Goal: Task Accomplishment & Management: Complete application form

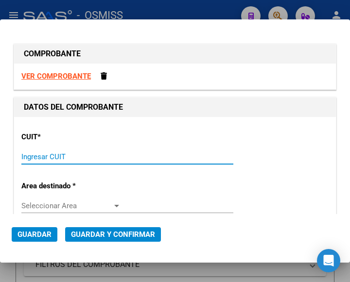
click at [32, 156] on input "Ingresar CUIT" at bounding box center [71, 156] width 100 height 9
click at [33, 155] on input "Ingresar CUIT" at bounding box center [71, 156] width 100 height 9
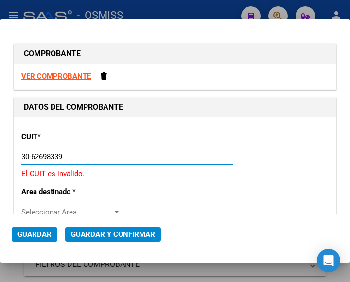
type input "30-62698339-8"
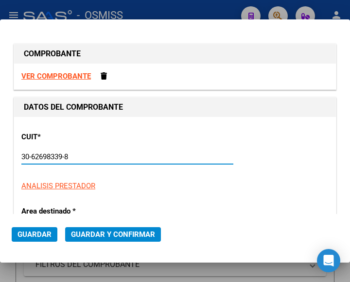
type input "140"
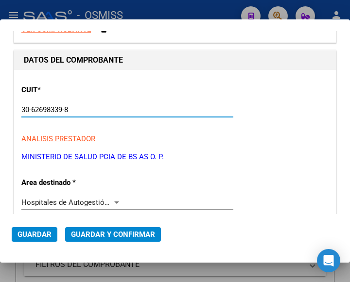
scroll to position [49, 0]
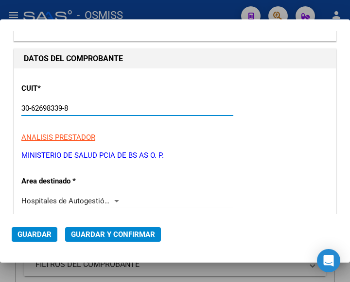
type input "30-62698339-8"
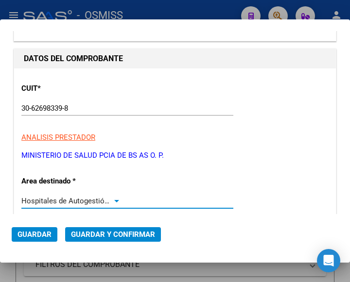
click at [113, 199] on div at bounding box center [116, 201] width 9 height 8
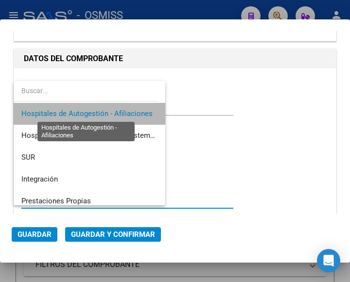
click at [102, 112] on span "Hospitales de Autogestión - Afiliaciones" at bounding box center [86, 113] width 131 height 9
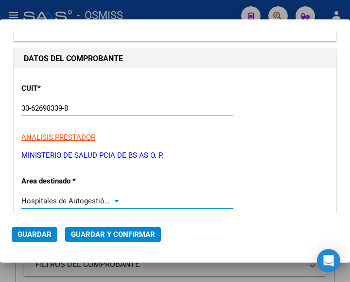
click at [113, 199] on div at bounding box center [116, 201] width 9 height 8
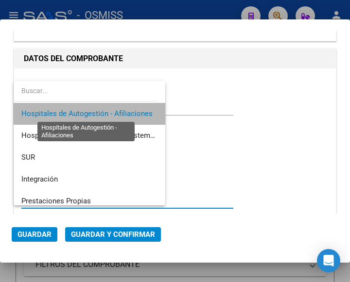
click at [102, 114] on span "Hospitales de Autogestión - Afiliaciones" at bounding box center [86, 113] width 131 height 9
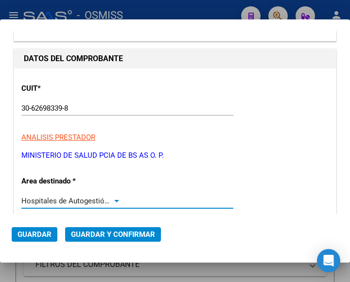
click at [116, 200] on div at bounding box center [116, 201] width 5 height 2
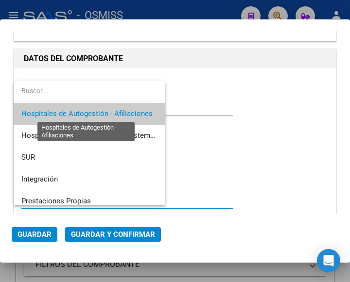
click at [97, 113] on span "Hospitales de Autogestión - Afiliaciones" at bounding box center [86, 113] width 131 height 9
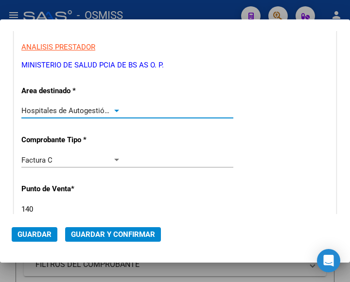
scroll to position [146, 0]
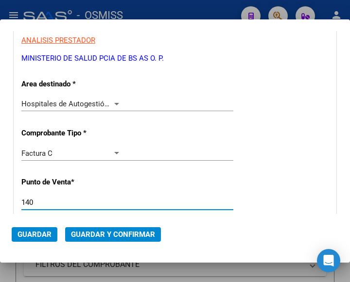
click at [52, 203] on input "140" at bounding box center [71, 202] width 100 height 9
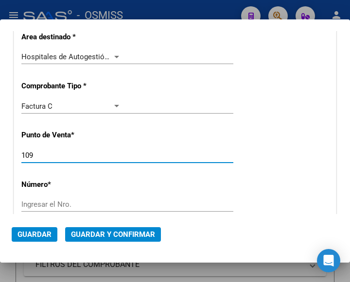
scroll to position [194, 0]
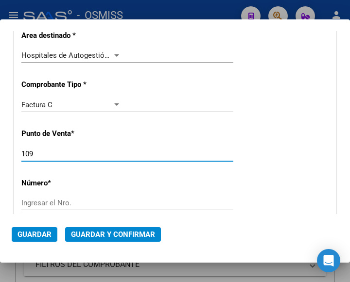
type input "109"
click at [57, 199] on input "Ingresar el Nro." at bounding box center [71, 203] width 100 height 9
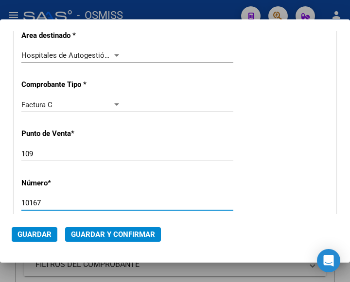
type input "10167"
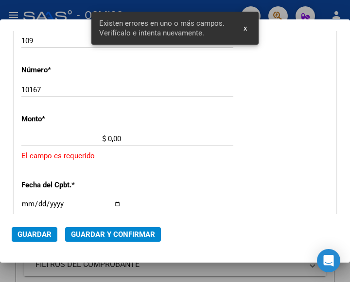
scroll to position [319, 0]
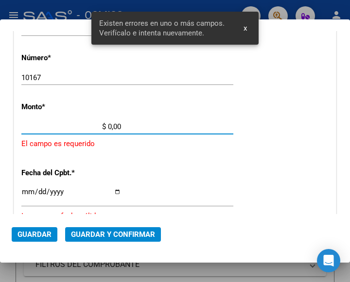
click at [108, 126] on input "$ 0,00" at bounding box center [71, 126] width 100 height 9
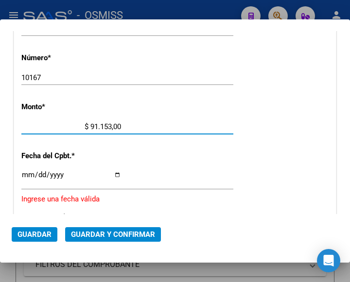
type input "$ 911.530,00"
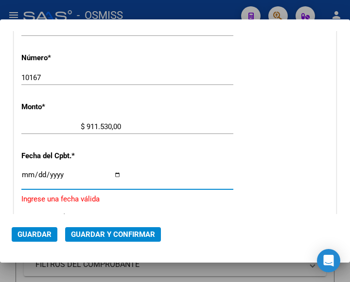
click at [25, 172] on input "Ingresar la fecha" at bounding box center [71, 179] width 100 height 16
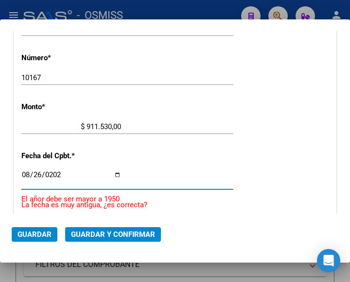
type input "2025-08-26"
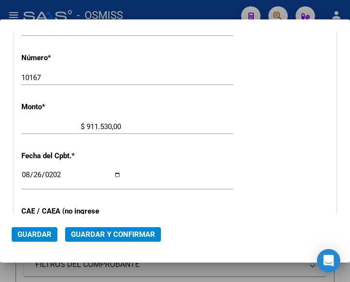
scroll to position [368, 0]
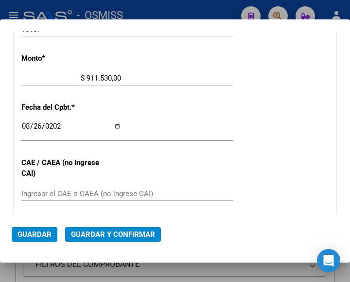
click at [51, 191] on input "Ingresar el CAE o CAEA (no ingrese CAI)" at bounding box center [71, 193] width 100 height 9
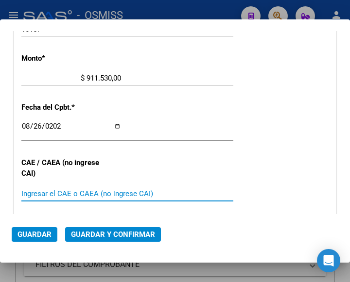
click at [42, 194] on input "Ingresar el CAE o CAEA (no ingrese CAI)" at bounding box center [71, 193] width 100 height 9
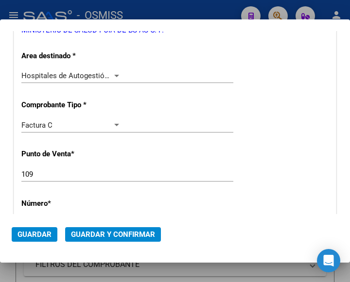
scroll to position [125, 0]
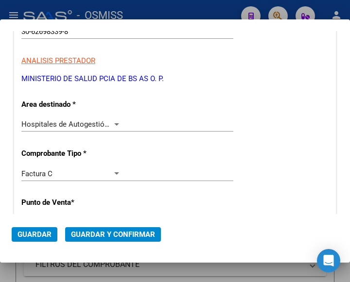
type input "75348634704702"
click at [114, 123] on div at bounding box center [116, 124] width 5 height 2
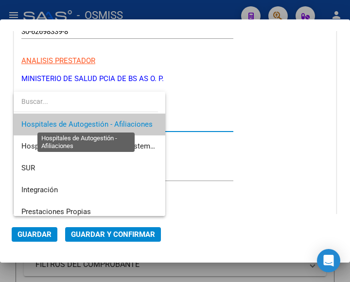
click at [112, 123] on span "Hospitales de Autogestión - Afiliaciones" at bounding box center [86, 124] width 131 height 9
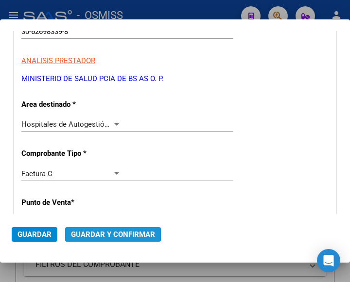
click at [106, 233] on span "Guardar y Confirmar" at bounding box center [113, 234] width 84 height 9
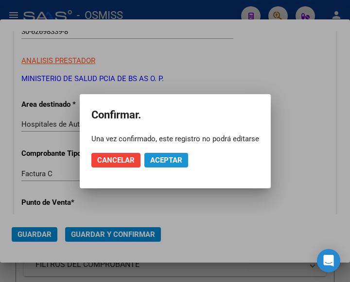
click at [164, 159] on span "Aceptar" at bounding box center [166, 160] width 32 height 9
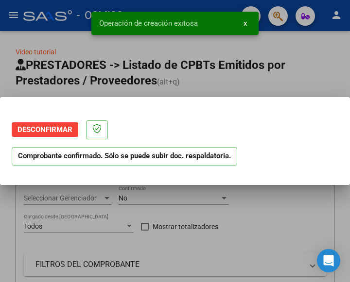
scroll to position [0, 0]
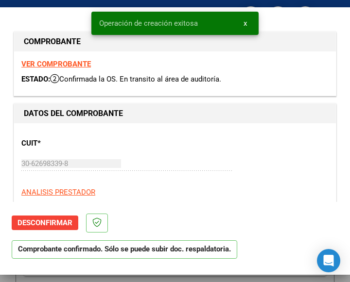
type input "2025-10-25"
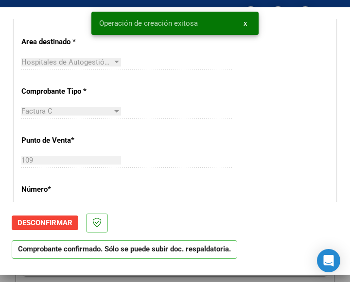
scroll to position [146, 0]
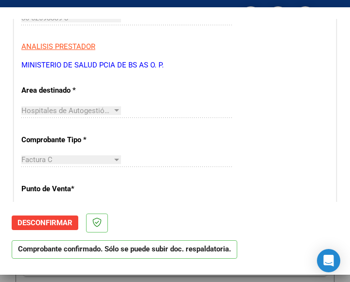
click at [168, 124] on div "Hospitales de Autogestión - Afiliaciones Seleccionar Area" at bounding box center [127, 115] width 212 height 24
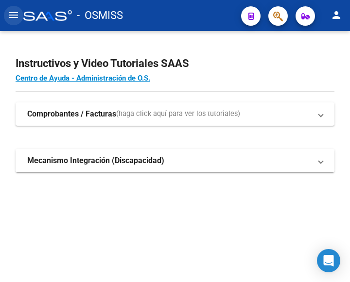
click at [14, 16] on mat-icon "menu" at bounding box center [14, 15] width 12 height 12
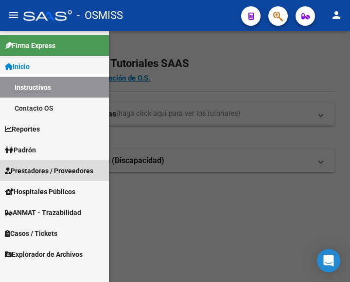
click at [42, 169] on span "Prestadores / Proveedores" at bounding box center [49, 171] width 88 height 11
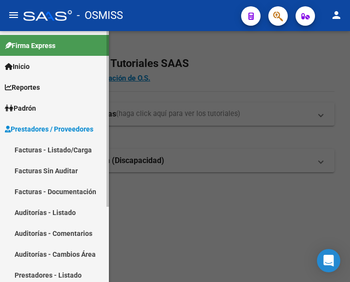
click at [50, 149] on link "Facturas - Listado/Carga" at bounding box center [54, 149] width 109 height 21
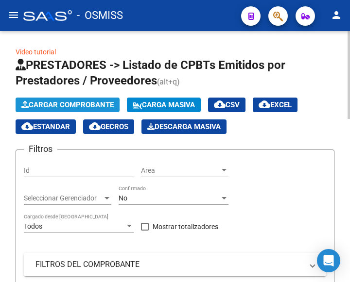
click at [75, 105] on span "Cargar Comprobante" at bounding box center [67, 105] width 92 height 9
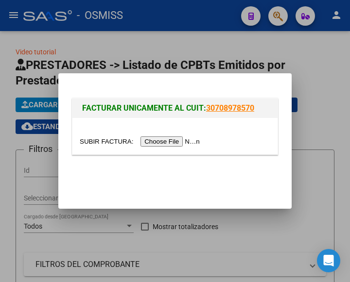
click at [166, 139] on input "file" at bounding box center [141, 141] width 123 height 10
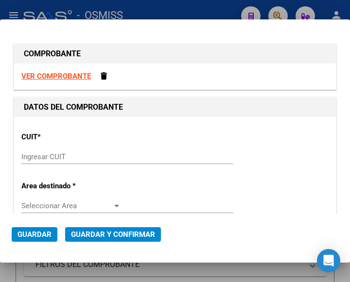
click at [46, 156] on input "Ingresar CUIT" at bounding box center [71, 156] width 100 height 9
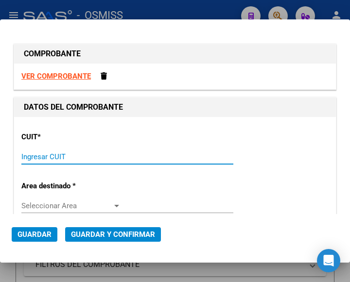
click at [55, 156] on input "Ingresar CUIT" at bounding box center [71, 156] width 100 height 9
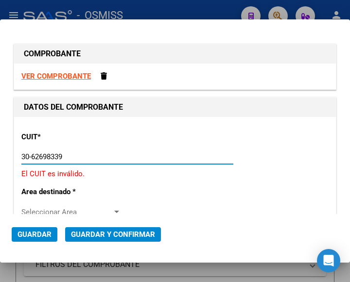
type input "30-62698339-8"
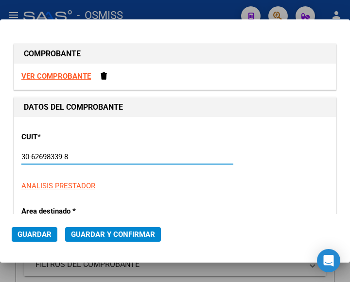
type input "109"
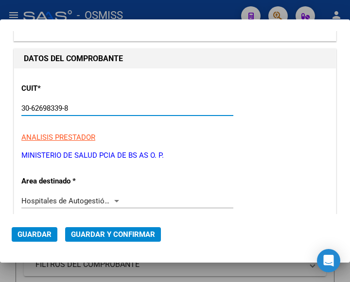
scroll to position [97, 0]
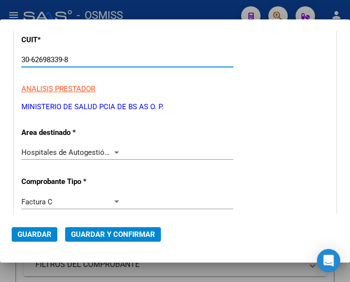
type input "30-62698339-8"
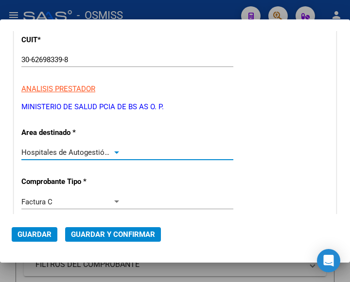
click at [115, 150] on div at bounding box center [116, 153] width 9 height 8
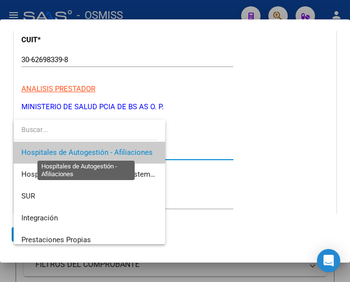
click at [115, 150] on span "Hospitales de Autogestión - Afiliaciones" at bounding box center [86, 152] width 131 height 9
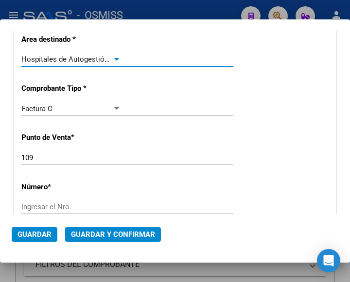
scroll to position [243, 0]
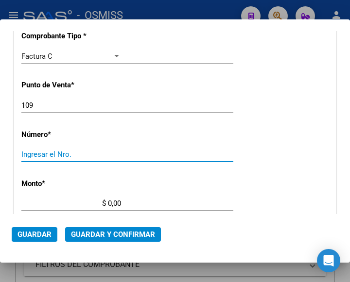
click at [46, 152] on input "Ingresar el Nro." at bounding box center [71, 154] width 100 height 9
type input "10163"
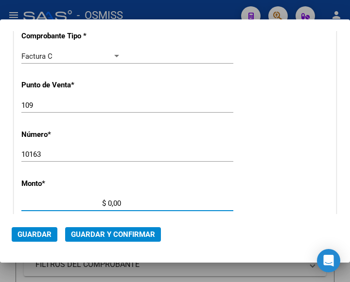
click at [108, 203] on input "$ 0,00" at bounding box center [71, 203] width 100 height 9
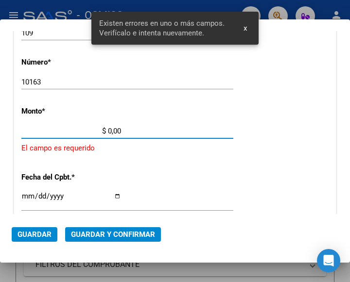
scroll to position [319, 0]
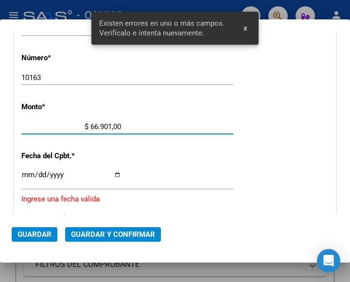
type input "$ 669.016,00"
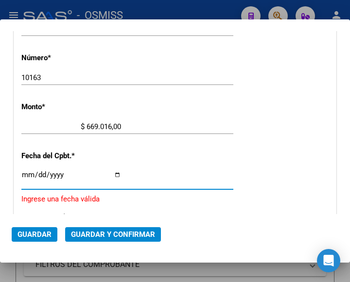
click at [25, 172] on input "Ingresar la fecha" at bounding box center [71, 179] width 100 height 16
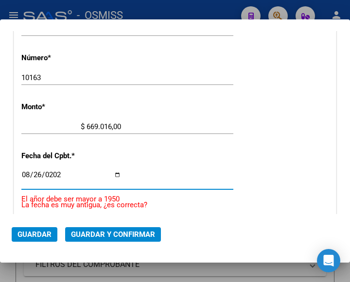
type input "[DATE]"
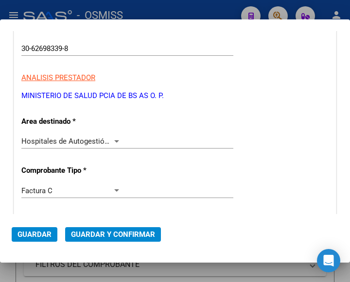
scroll to position [125, 0]
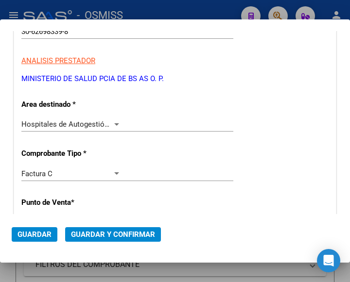
click at [114, 124] on div at bounding box center [116, 124] width 5 height 2
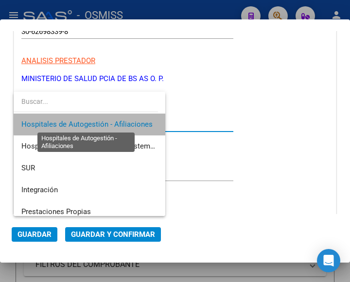
click at [112, 124] on span "Hospitales de Autogestión - Afiliaciones" at bounding box center [86, 124] width 131 height 9
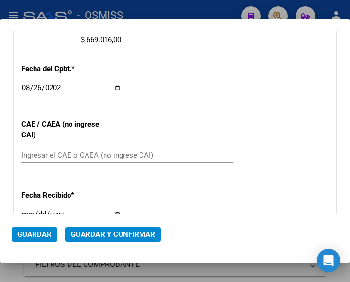
scroll to position [417, 0]
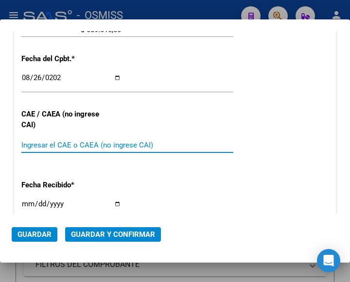
click at [57, 141] on input "Ingresar el CAE o CAEA (no ingrese CAI)" at bounding box center [71, 145] width 100 height 9
click at [34, 144] on input "Ingresar el CAE o CAEA (no ingrese CAI)" at bounding box center [71, 145] width 100 height 9
type input "75348630881659"
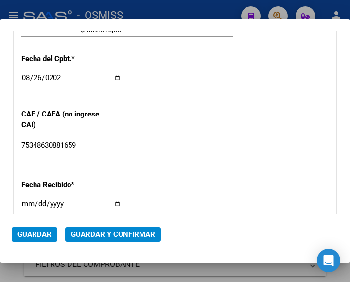
click at [170, 88] on div "[DATE] Ingresar la fecha" at bounding box center [127, 82] width 212 height 21
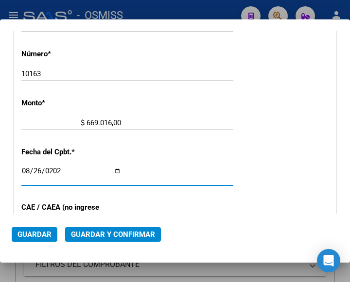
scroll to position [319, 0]
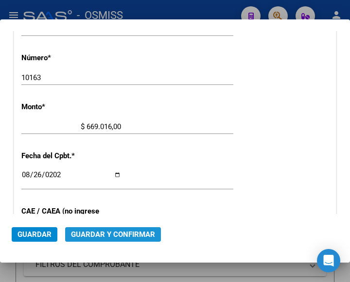
click at [106, 232] on span "Guardar y Confirmar" at bounding box center [113, 234] width 84 height 9
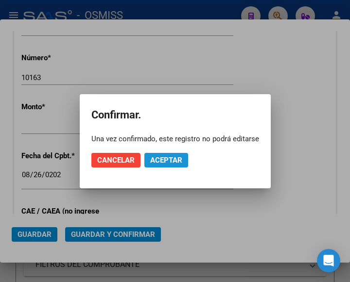
click at [168, 157] on span "Aceptar" at bounding box center [166, 160] width 32 height 9
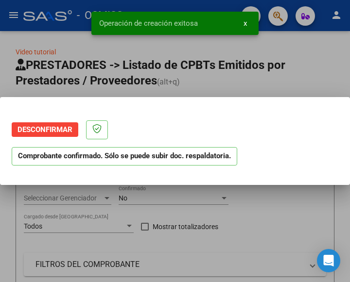
scroll to position [0, 0]
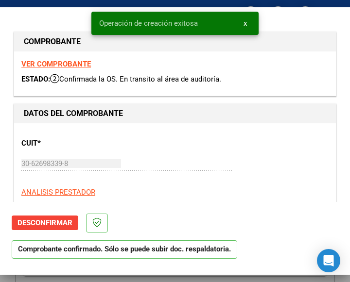
type input "[DATE]"
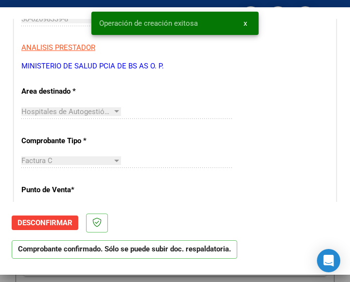
scroll to position [146, 0]
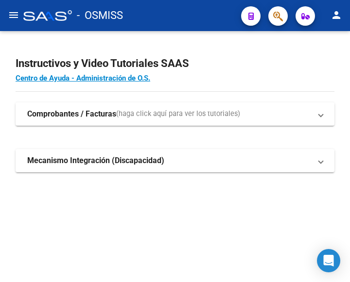
click at [11, 14] on mat-icon "menu" at bounding box center [14, 15] width 12 height 12
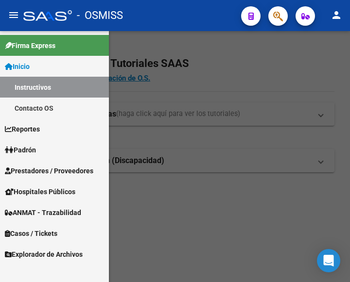
click at [44, 170] on span "Prestadores / Proveedores" at bounding box center [49, 171] width 88 height 11
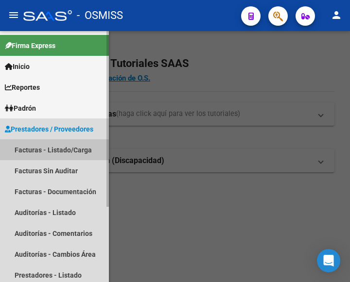
click at [49, 147] on link "Facturas - Listado/Carga" at bounding box center [54, 149] width 109 height 21
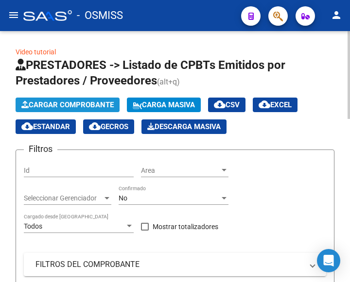
click at [69, 102] on span "Cargar Comprobante" at bounding box center [67, 105] width 92 height 9
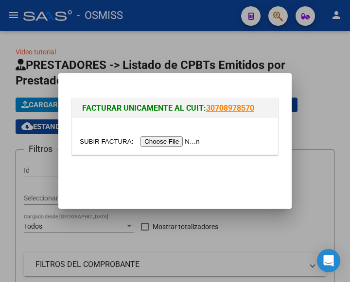
click at [167, 141] on input "file" at bounding box center [141, 141] width 123 height 10
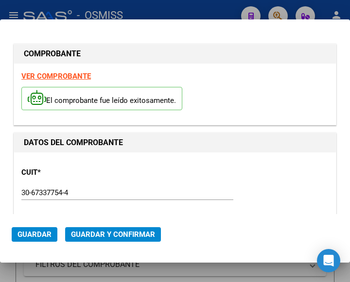
type input "2025-10-05"
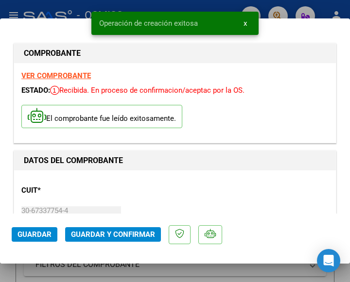
click at [150, 193] on div "CUIT * 30-67337754-4 Ingresar CUIT ANALISIS PRESTADOR ESTADO PROVINCIA DE SAN L…" at bounding box center [174, 220] width 307 height 85
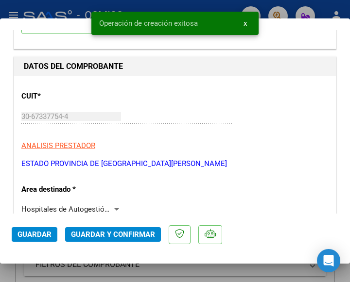
scroll to position [97, 0]
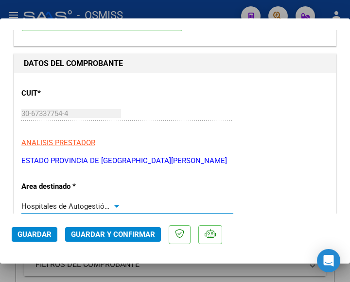
click at [112, 204] on div at bounding box center [116, 206] width 9 height 8
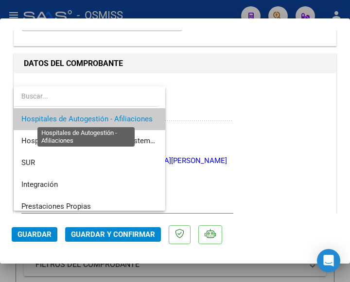
click at [103, 120] on span "Hospitales de Autogestión - Afiliaciones" at bounding box center [86, 119] width 131 height 9
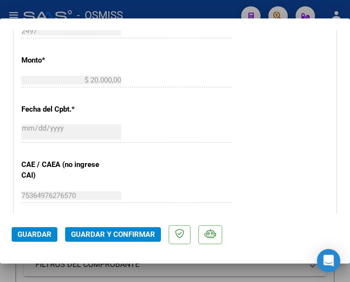
scroll to position [437, 0]
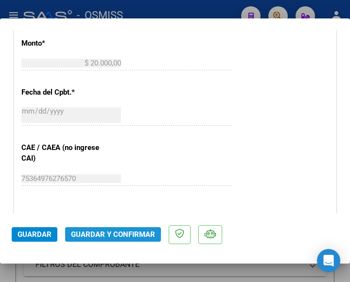
click at [111, 235] on span "Guardar y Confirmar" at bounding box center [113, 234] width 84 height 9
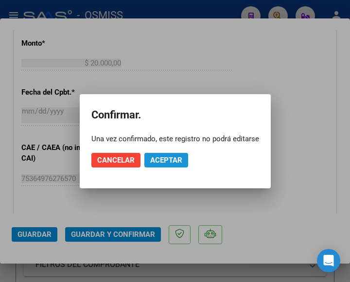
click at [162, 163] on span "Aceptar" at bounding box center [166, 160] width 32 height 9
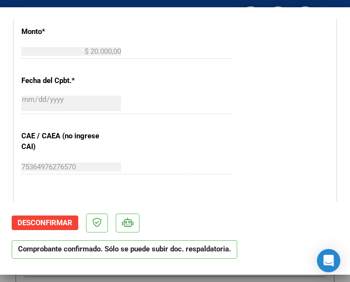
click at [211, 111] on div "2025-09-05 Ingresar la fecha" at bounding box center [127, 104] width 212 height 21
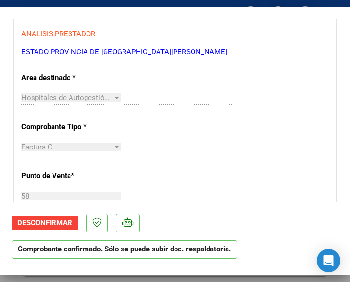
scroll to position [291, 0]
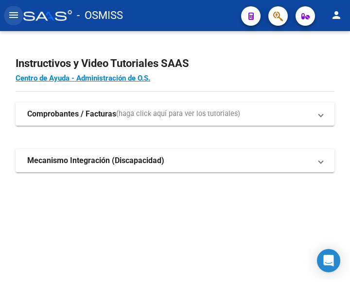
click at [15, 16] on mat-icon "menu" at bounding box center [14, 15] width 12 height 12
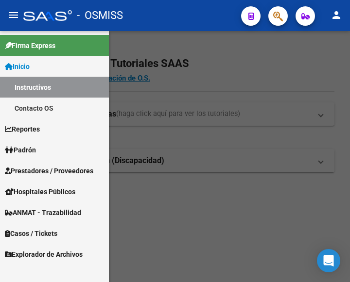
click at [35, 170] on span "Prestadores / Proveedores" at bounding box center [49, 171] width 88 height 11
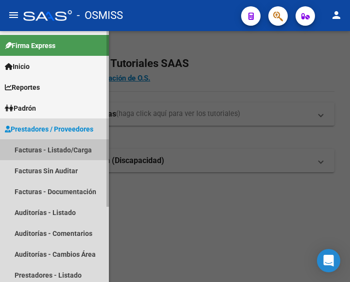
click at [55, 149] on link "Facturas - Listado/Carga" at bounding box center [54, 149] width 109 height 21
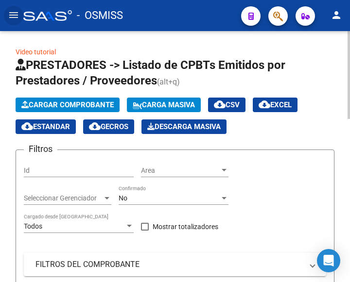
click at [76, 104] on span "Cargar Comprobante" at bounding box center [67, 105] width 92 height 9
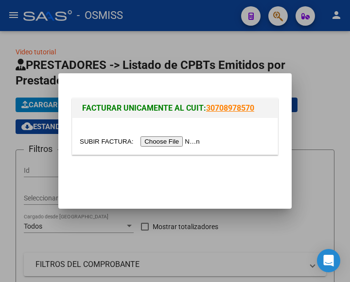
click at [184, 142] on input "file" at bounding box center [141, 141] width 123 height 10
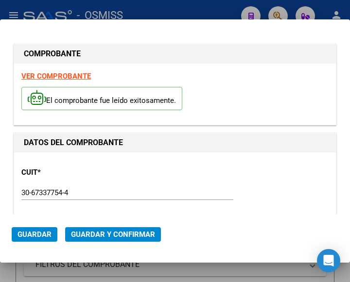
type input "[DATE]"
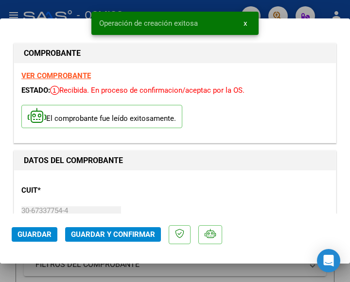
click at [144, 187] on div "CUIT * 30-67337754-4 Ingresar CUIT ANALISIS PRESTADOR ESTADO PROVINCIA DE SAN L…" at bounding box center [174, 220] width 307 height 85
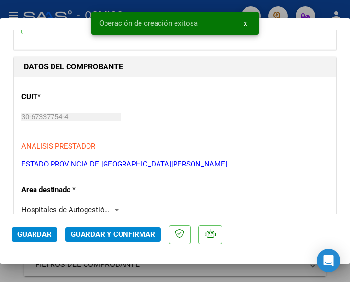
scroll to position [97, 0]
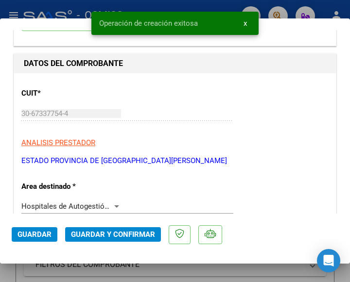
click at [112, 202] on div "Hospitales de Autogestión - Afiliaciones" at bounding box center [71, 206] width 100 height 9
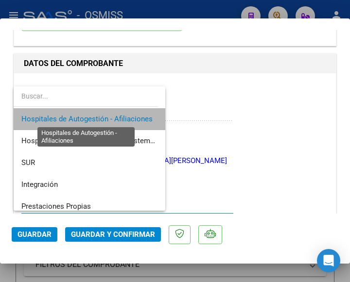
click at [111, 119] on span "Hospitales de Autogestión - Afiliaciones" at bounding box center [86, 119] width 131 height 9
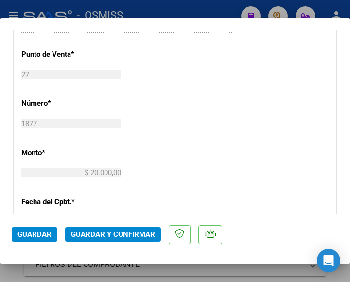
scroll to position [340, 0]
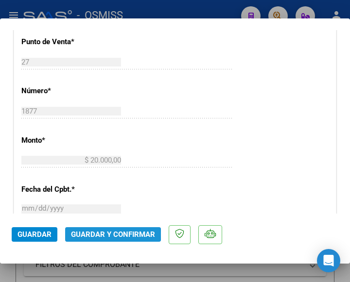
click at [104, 234] on span "Guardar y Confirmar" at bounding box center [113, 234] width 84 height 9
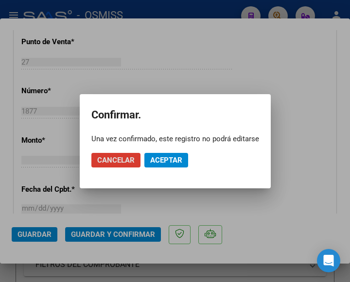
click at [160, 158] on span "Aceptar" at bounding box center [166, 160] width 32 height 9
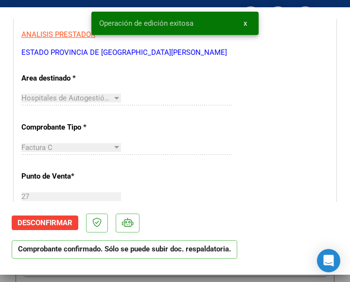
scroll to position [194, 0]
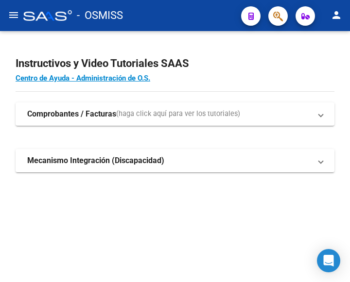
click at [17, 11] on mat-icon "menu" at bounding box center [14, 15] width 12 height 12
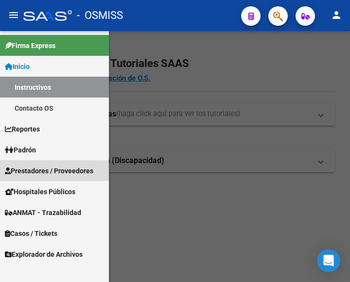
click at [45, 171] on span "Prestadores / Proveedores" at bounding box center [49, 171] width 88 height 11
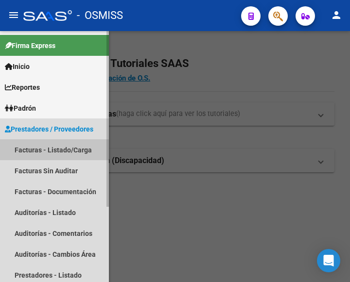
click at [56, 150] on link "Facturas - Listado/Carga" at bounding box center [54, 149] width 109 height 21
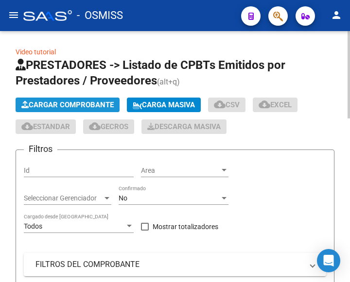
click at [74, 102] on span "Cargar Comprobante" at bounding box center [67, 105] width 92 height 9
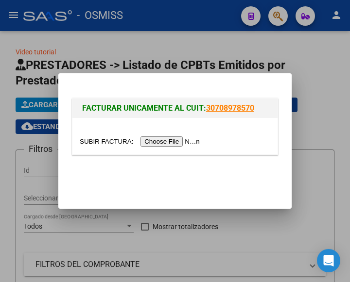
click at [167, 139] on input "file" at bounding box center [141, 141] width 123 height 10
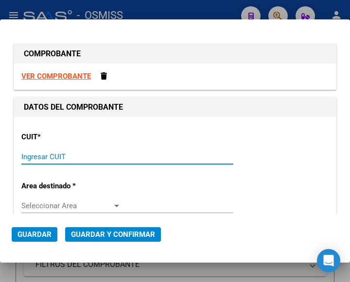
click at [40, 155] on input "Ingresar CUIT" at bounding box center [71, 156] width 100 height 9
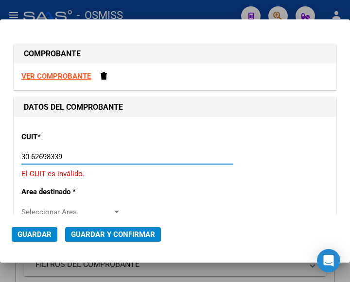
type input "30-62698339-8"
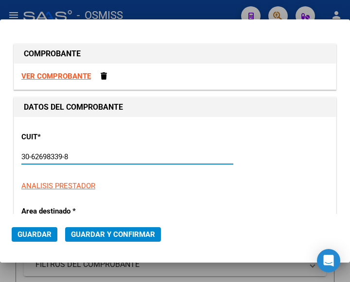
type input "109"
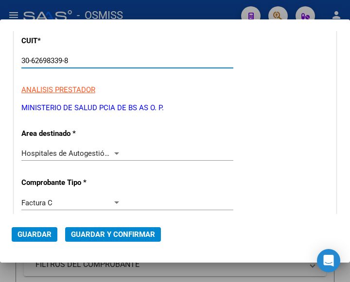
scroll to position [97, 0]
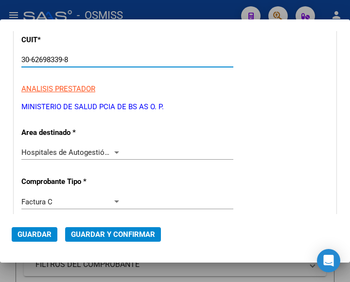
type input "30-62698339-8"
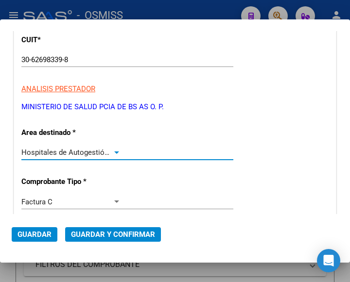
click at [112, 150] on div at bounding box center [116, 153] width 9 height 8
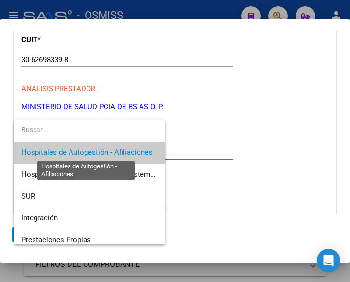
click at [111, 149] on span "Hospitales de Autogestión - Afiliaciones" at bounding box center [86, 152] width 131 height 9
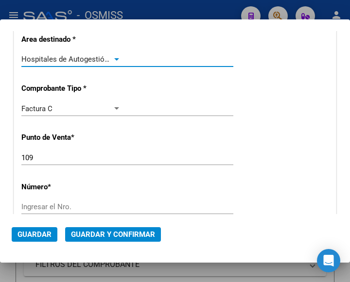
scroll to position [194, 0]
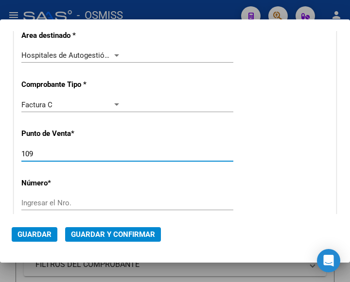
click at [33, 153] on input "109" at bounding box center [71, 154] width 100 height 9
type input "140"
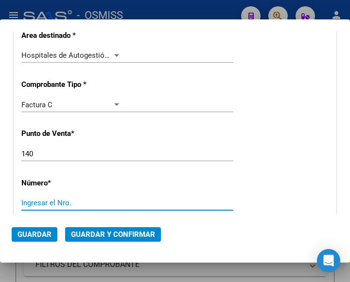
click at [44, 205] on input "Ingresar el Nro." at bounding box center [71, 203] width 100 height 9
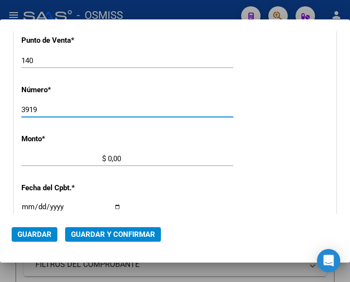
scroll to position [291, 0]
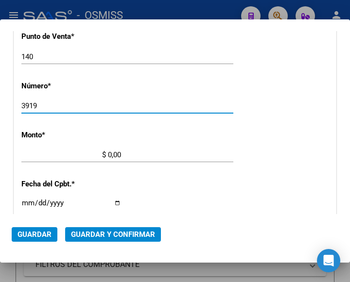
type input "3919"
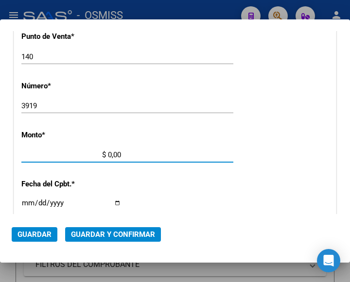
click at [107, 153] on input "$ 0,00" at bounding box center [71, 155] width 100 height 9
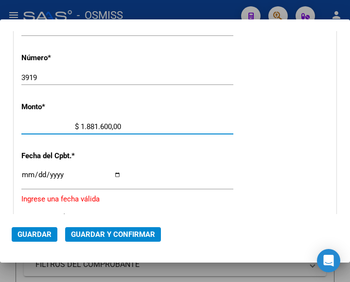
type input "$ 188.160,00"
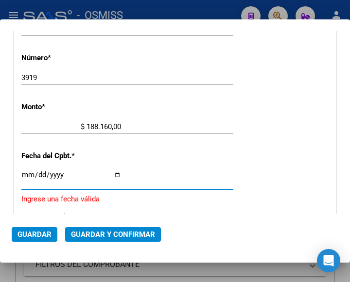
click at [27, 175] on input "Ingresar la fecha" at bounding box center [71, 179] width 100 height 16
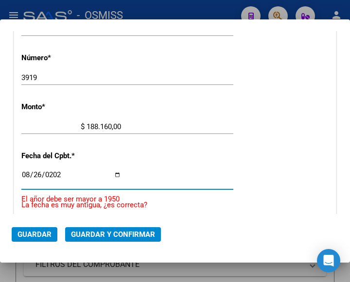
type input "2025-08-26"
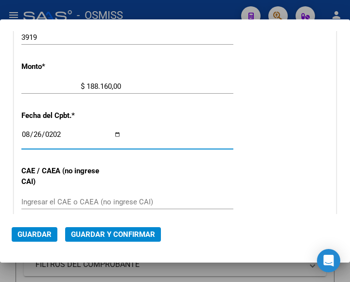
scroll to position [368, 0]
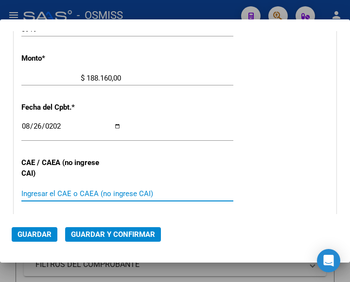
click at [67, 192] on input "Ingresar el CAE o CAEA (no ingrese CAI)" at bounding box center [71, 193] width 100 height 9
click at [49, 192] on input "Ingresar el CAE o CAEA (no ingrese CAI)" at bounding box center [71, 193] width 100 height 9
type input "75348629085334"
click at [198, 132] on div "2025-08-26 Ingresar la fecha" at bounding box center [127, 130] width 212 height 21
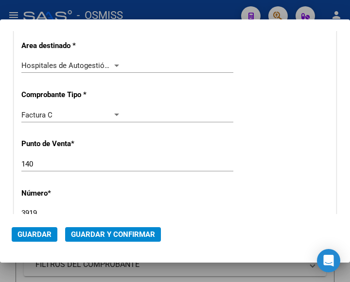
scroll to position [125, 0]
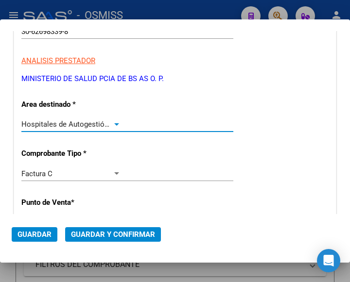
click at [114, 123] on div at bounding box center [116, 124] width 5 height 2
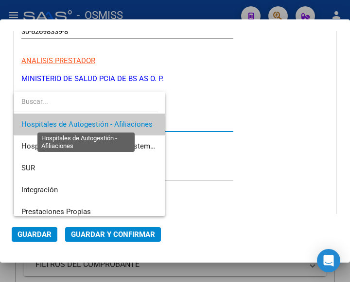
click at [113, 123] on span "Hospitales de Autogestión - Afiliaciones" at bounding box center [86, 124] width 131 height 9
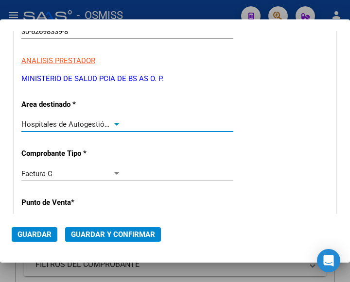
click at [104, 233] on span "Guardar y Confirmar" at bounding box center [113, 234] width 84 height 9
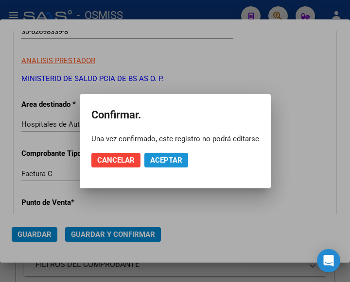
click at [161, 162] on span "Aceptar" at bounding box center [166, 160] width 32 height 9
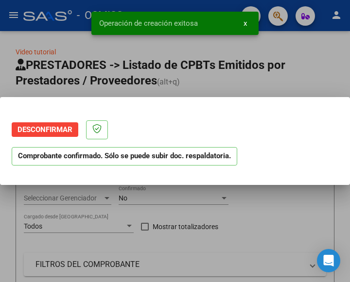
scroll to position [0, 0]
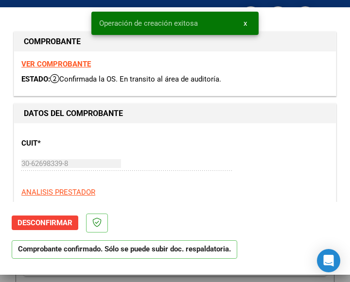
type input "2025-10-25"
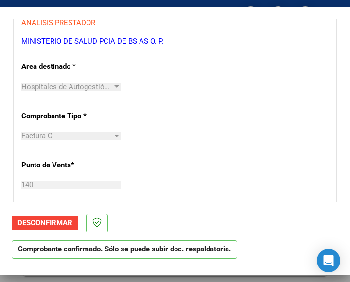
scroll to position [146, 0]
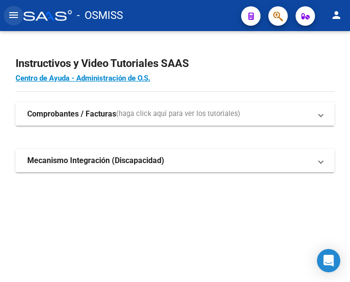
click at [17, 16] on mat-icon "menu" at bounding box center [14, 15] width 12 height 12
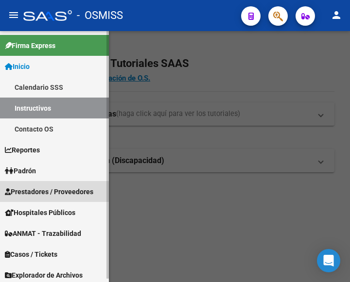
click at [54, 190] on span "Prestadores / Proveedores" at bounding box center [49, 191] width 88 height 11
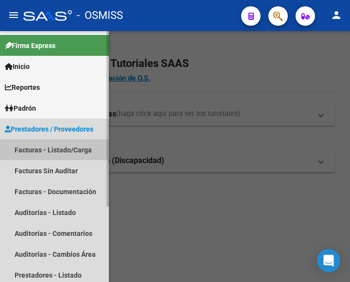
click at [56, 148] on link "Facturas - Listado/Carga" at bounding box center [54, 149] width 109 height 21
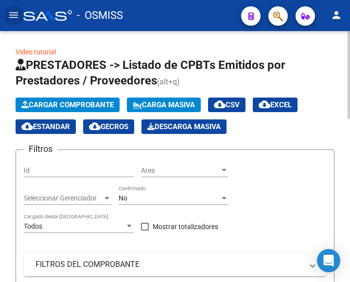
click at [81, 103] on span "Cargar Comprobante" at bounding box center [67, 105] width 92 height 9
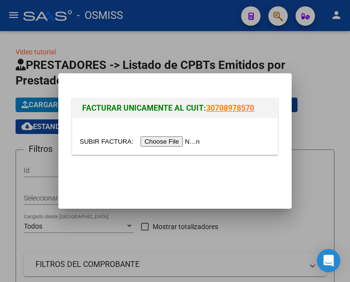
click at [177, 141] on input "file" at bounding box center [141, 141] width 123 height 10
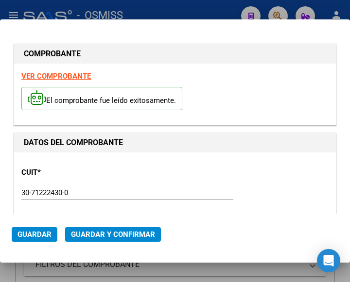
type input "[DATE]"
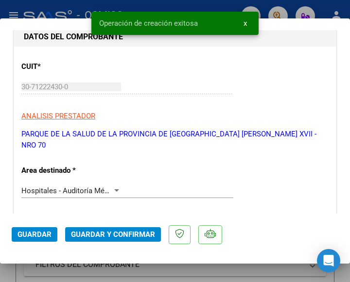
scroll to position [146, 0]
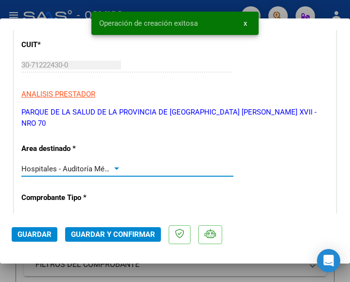
click at [112, 165] on div at bounding box center [116, 169] width 9 height 8
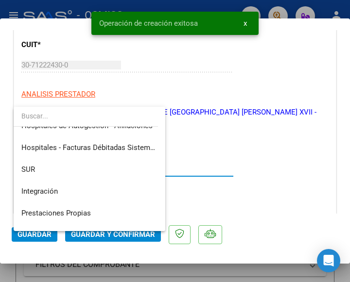
scroll to position [0, 0]
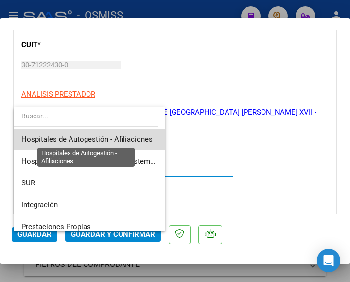
click at [134, 137] on span "Hospitales de Autogestión - Afiliaciones" at bounding box center [86, 139] width 131 height 9
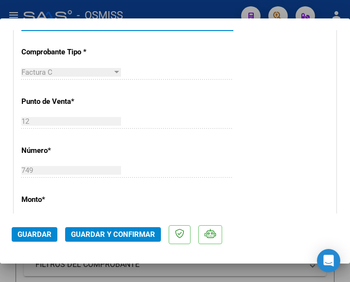
scroll to position [340, 0]
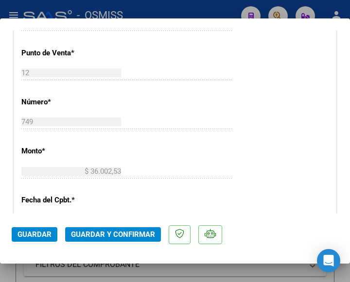
click at [124, 104] on div "CUIT * 30-71222430-0 Ingresar CUIT ANALISIS PRESTADOR PARQUE DE LA SALUD DE LA …" at bounding box center [174, 186] width 321 height 710
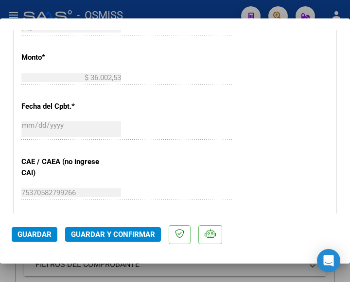
scroll to position [437, 0]
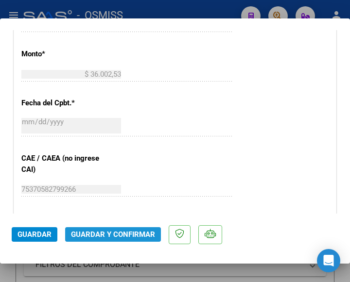
click at [113, 235] on span "Guardar y Confirmar" at bounding box center [113, 234] width 84 height 9
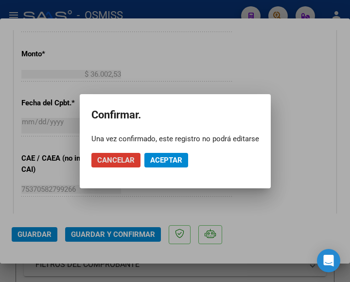
click at [165, 161] on span "Aceptar" at bounding box center [166, 160] width 32 height 9
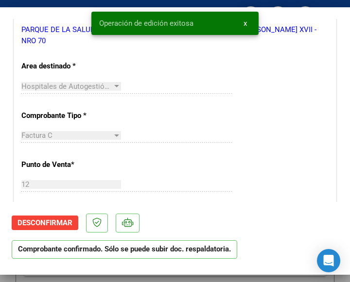
scroll to position [194, 0]
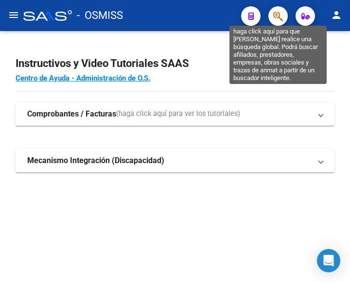
click at [280, 16] on icon "button" at bounding box center [278, 16] width 10 height 11
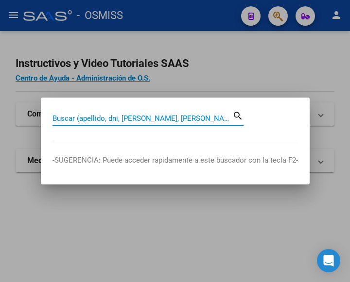
click at [150, 118] on input "Buscar (apellido, dni, [PERSON_NAME], [PERSON_NAME], cuit, obra social)" at bounding box center [142, 118] width 180 height 9
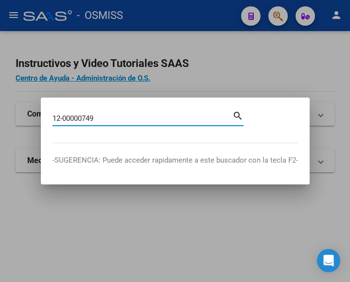
type input "12-00000749"
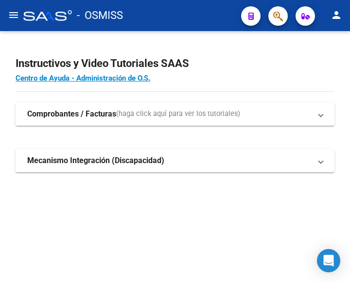
click at [10, 15] on mat-icon "menu" at bounding box center [14, 15] width 12 height 12
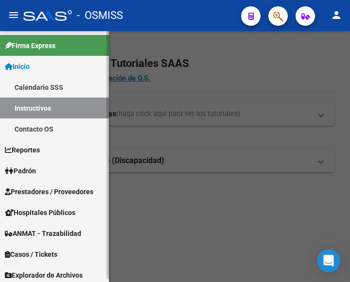
click at [41, 187] on span "Prestadores / Proveedores" at bounding box center [49, 191] width 88 height 11
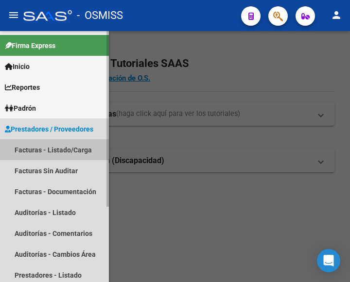
click at [48, 147] on link "Facturas - Listado/Carga" at bounding box center [54, 149] width 109 height 21
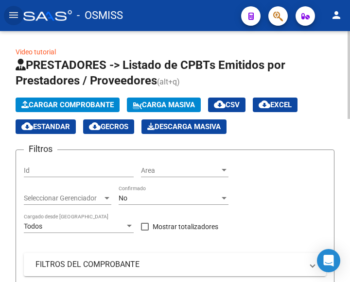
click at [75, 101] on span "Cargar Comprobante" at bounding box center [67, 105] width 92 height 9
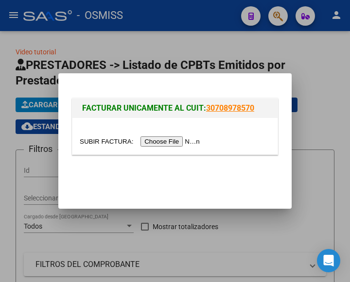
click at [178, 144] on input "file" at bounding box center [141, 141] width 123 height 10
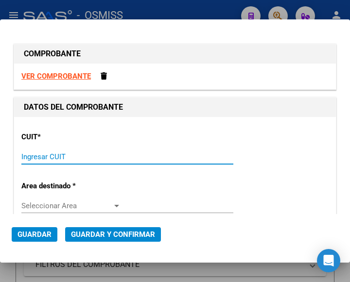
click at [47, 157] on input "Ingresar CUIT" at bounding box center [71, 156] width 100 height 9
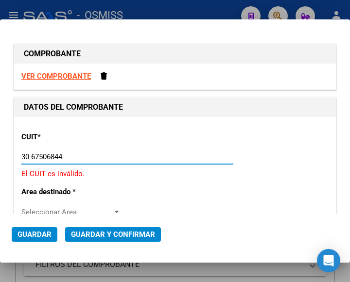
type input "30-67506844-1"
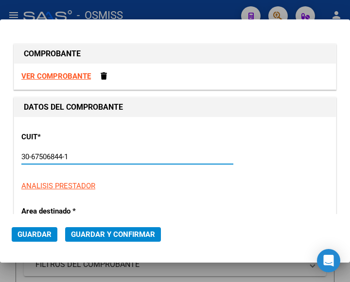
type input "113"
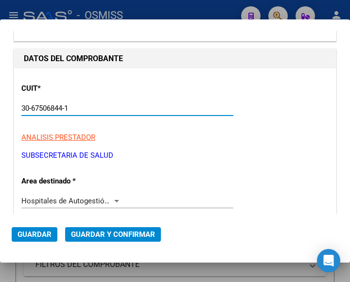
type input "30-67506844-1"
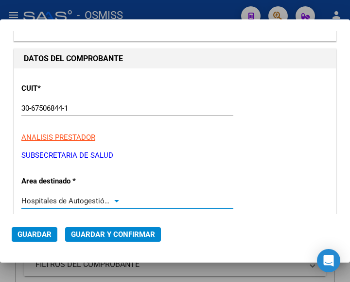
click at [113, 197] on div "Hospitales de Autogestión - Afiliaciones" at bounding box center [71, 201] width 100 height 9
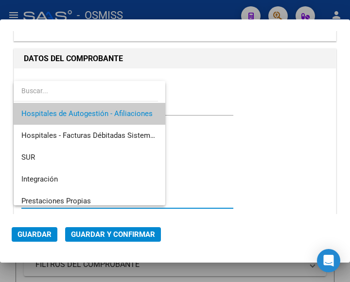
click at [110, 108] on span "Hospitales de Autogestión - Afiliaciones" at bounding box center [89, 114] width 136 height 22
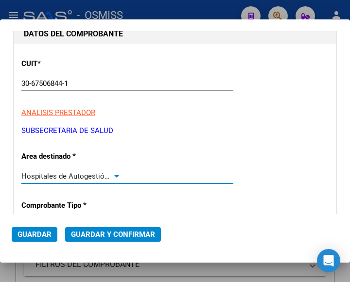
scroll to position [97, 0]
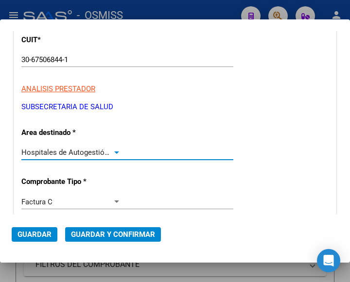
click at [115, 152] on div at bounding box center [116, 152] width 5 height 2
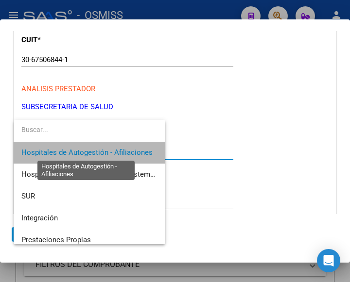
click at [115, 152] on span "Hospitales de Autogestión - Afiliaciones" at bounding box center [86, 152] width 131 height 9
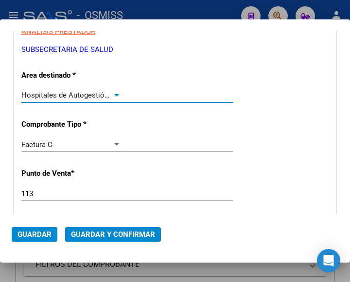
scroll to position [194, 0]
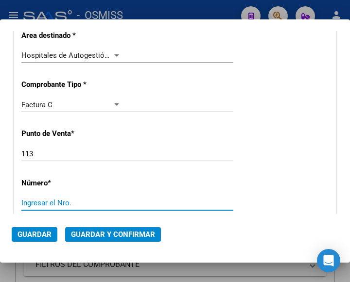
click at [32, 203] on input "Ingresar el Nro." at bounding box center [71, 203] width 100 height 9
type input "7478"
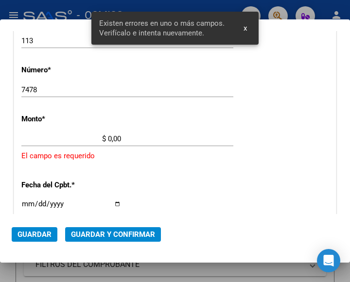
scroll to position [319, 0]
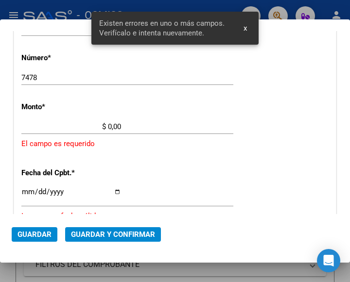
click at [109, 126] on input "$ 0,00" at bounding box center [71, 126] width 100 height 9
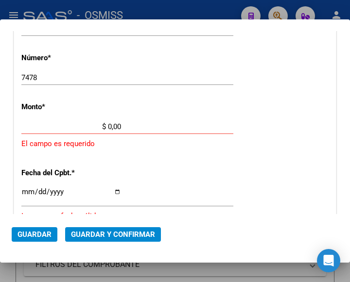
click at [107, 125] on input "$ 0,00" at bounding box center [71, 126] width 100 height 9
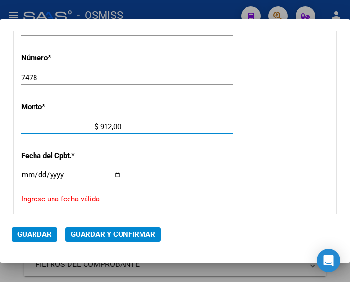
type input "$ 9.120,00"
click at [28, 174] on input "Ingresar la fecha" at bounding box center [71, 179] width 100 height 16
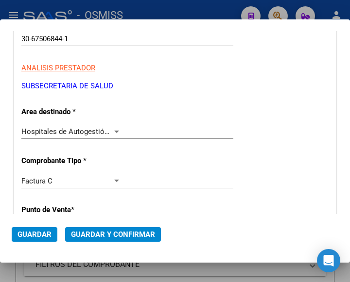
scroll to position [125, 0]
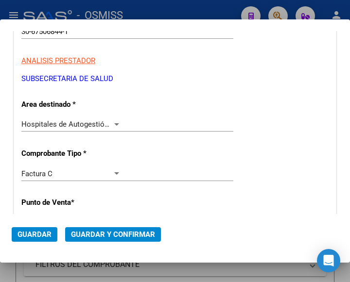
click at [115, 121] on div at bounding box center [116, 124] width 9 height 8
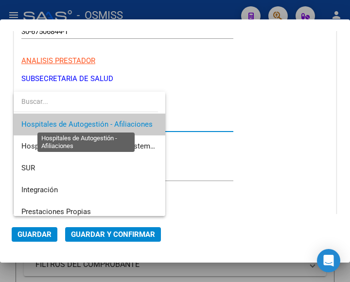
click at [115, 121] on span "Hospitales de Autogestión - Afiliaciones" at bounding box center [86, 124] width 131 height 9
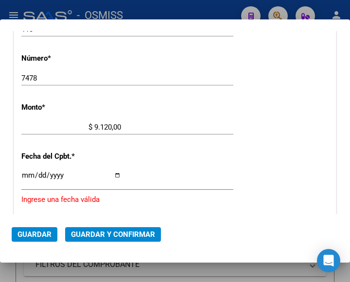
scroll to position [319, 0]
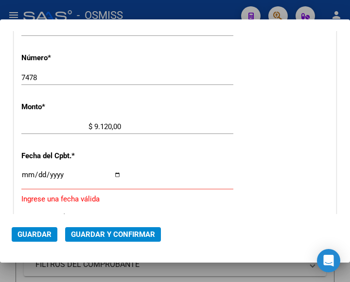
click at [25, 171] on div "Ingresar la fecha" at bounding box center [127, 179] width 212 height 21
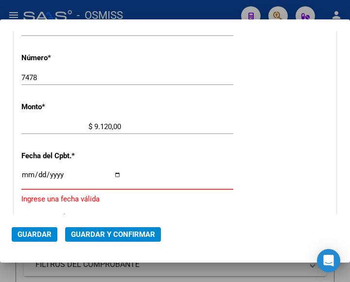
click at [25, 171] on input "Ingresar la fecha" at bounding box center [71, 179] width 100 height 16
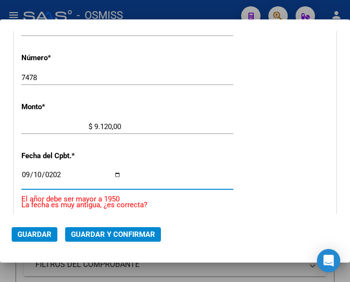
type input "2025-09-10"
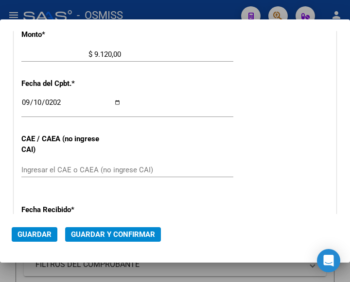
scroll to position [417, 0]
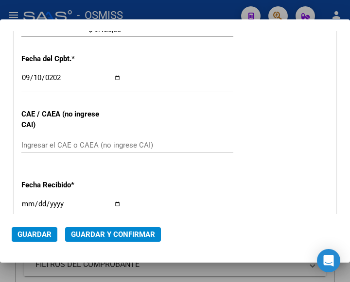
click at [43, 146] on input "Ingresar el CAE o CAEA (no ingrese CAI)" at bounding box center [71, 145] width 100 height 9
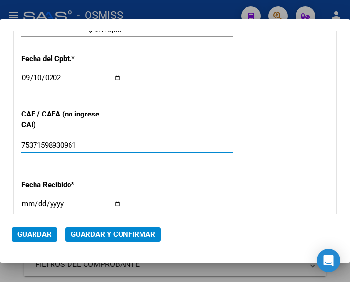
type input "75371598930961"
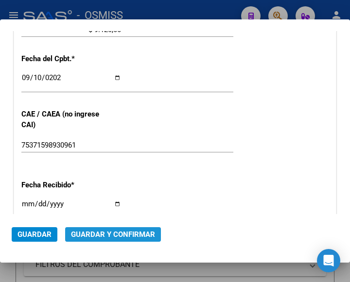
click at [113, 234] on span "Guardar y Confirmar" at bounding box center [113, 234] width 84 height 9
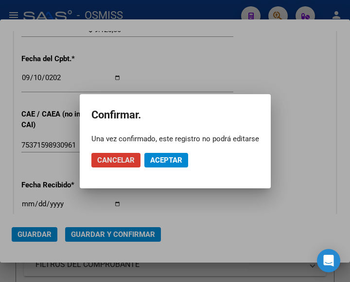
click at [168, 158] on span "Aceptar" at bounding box center [166, 160] width 32 height 9
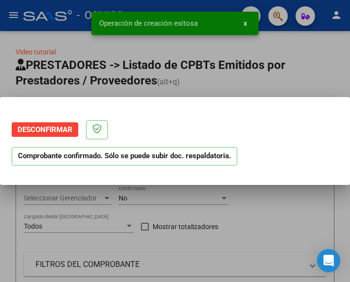
scroll to position [0, 0]
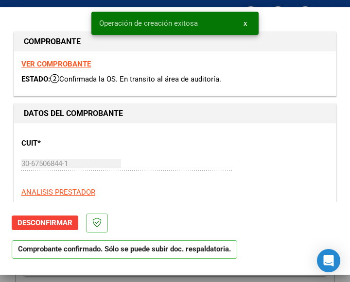
type input "2025-11-09"
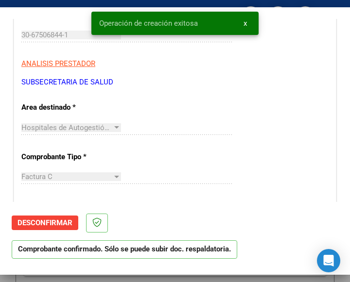
scroll to position [146, 0]
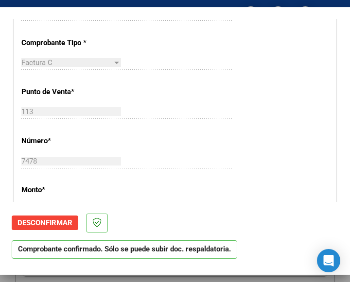
click at [151, 105] on div "113 Ingresar el Nro." at bounding box center [127, 111] width 212 height 15
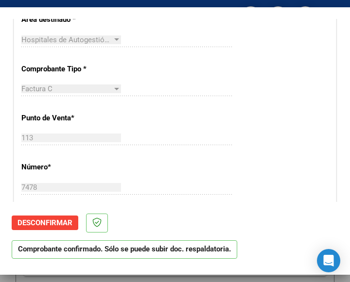
scroll to position [146, 0]
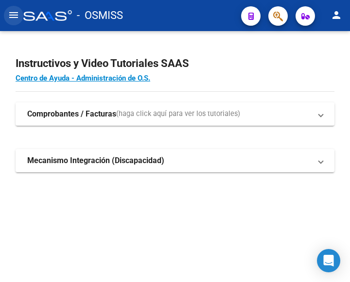
click at [10, 14] on mat-icon "menu" at bounding box center [14, 15] width 12 height 12
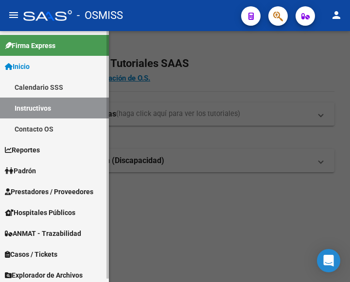
click at [60, 191] on span "Prestadores / Proveedores" at bounding box center [49, 191] width 88 height 11
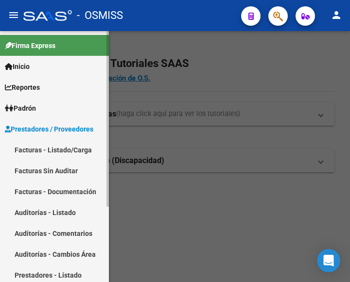
click at [54, 151] on link "Facturas - Listado/Carga" at bounding box center [54, 149] width 109 height 21
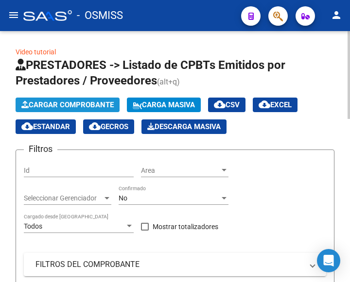
click at [93, 102] on span "Cargar Comprobante" at bounding box center [67, 105] width 92 height 9
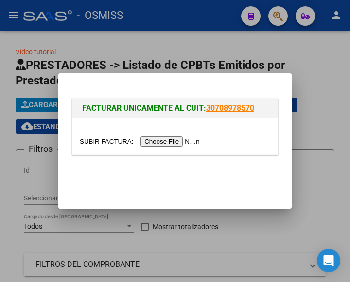
click at [165, 143] on input "file" at bounding box center [141, 141] width 123 height 10
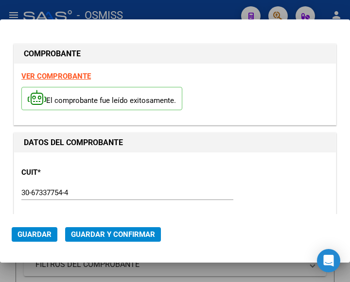
type input "2025-10-10"
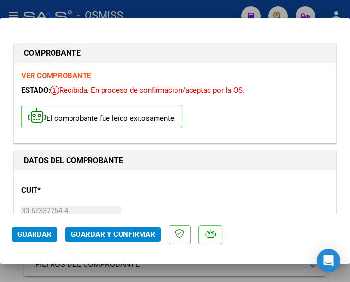
click at [193, 184] on div "CUIT * 30-67337754-4 Ingresar CUIT ANALISIS PRESTADOR ESTADO PROVINCIA DE SAN L…" at bounding box center [174, 220] width 307 height 85
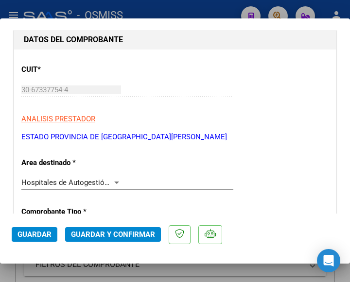
scroll to position [146, 0]
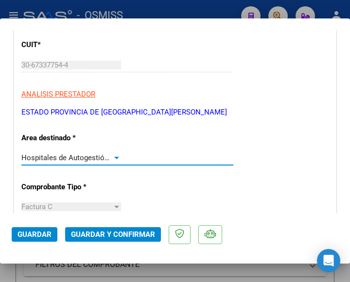
click at [115, 155] on div at bounding box center [116, 158] width 9 height 8
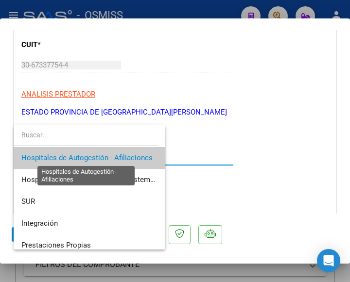
click at [115, 155] on span "Hospitales de Autogestión - Afiliaciones" at bounding box center [86, 157] width 131 height 9
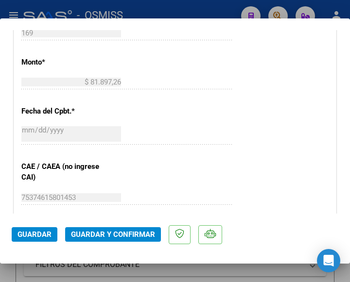
scroll to position [437, 0]
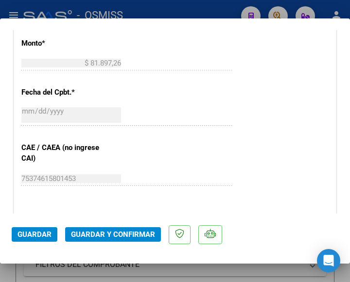
click at [102, 232] on span "Guardar y Confirmar" at bounding box center [113, 234] width 84 height 9
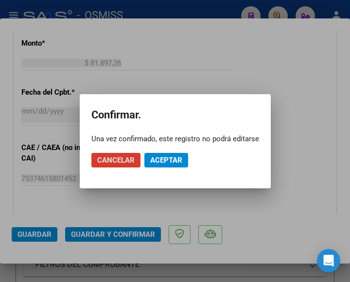
click at [169, 159] on span "Aceptar" at bounding box center [166, 160] width 32 height 9
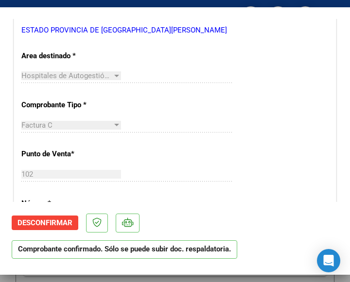
scroll to position [194, 0]
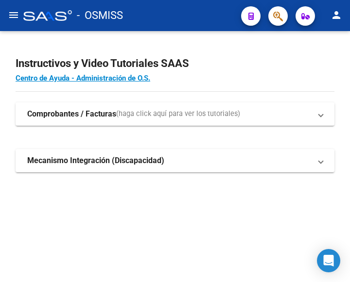
click at [12, 12] on mat-icon "menu" at bounding box center [14, 15] width 12 height 12
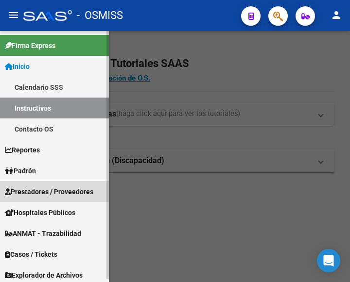
click at [34, 187] on span "Prestadores / Proveedores" at bounding box center [49, 191] width 88 height 11
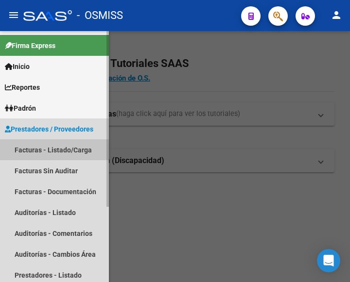
click at [46, 154] on link "Facturas - Listado/Carga" at bounding box center [54, 149] width 109 height 21
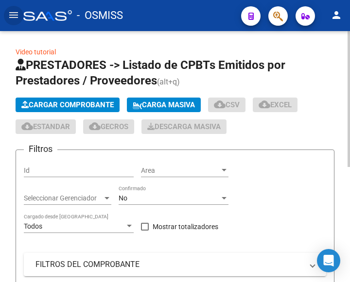
click at [84, 101] on button "Cargar Comprobante" at bounding box center [68, 105] width 104 height 15
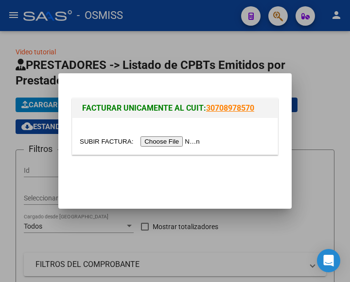
click at [177, 141] on input "file" at bounding box center [141, 141] width 123 height 10
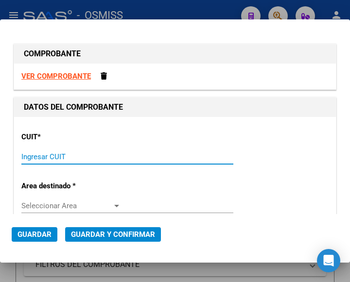
click at [61, 156] on input "Ingresar CUIT" at bounding box center [71, 156] width 100 height 9
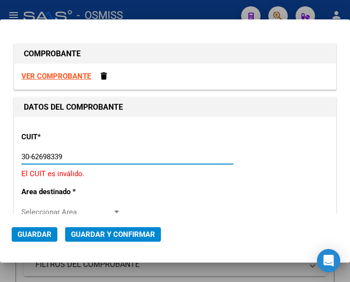
type input "30-62698339-8"
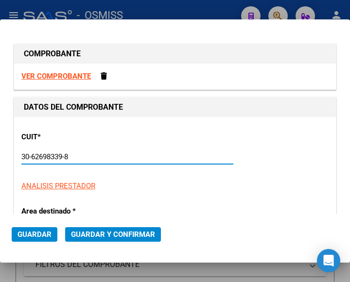
type input "140"
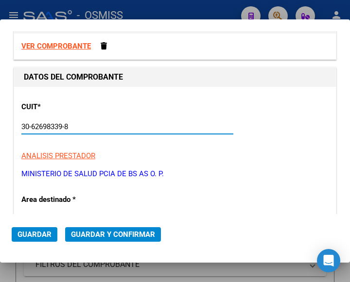
scroll to position [97, 0]
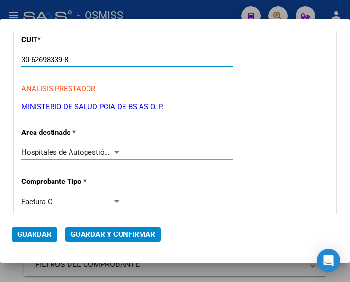
type input "30-62698339-8"
click at [112, 150] on div at bounding box center [116, 153] width 9 height 8
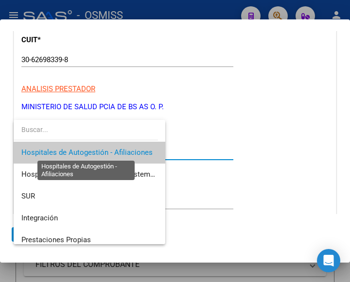
click at [112, 150] on span "Hospitales de Autogestión - Afiliaciones" at bounding box center [86, 152] width 131 height 9
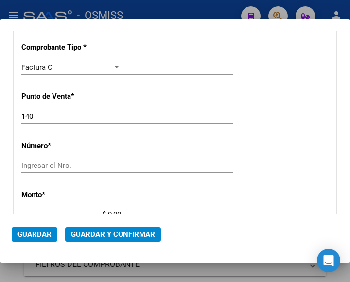
scroll to position [243, 0]
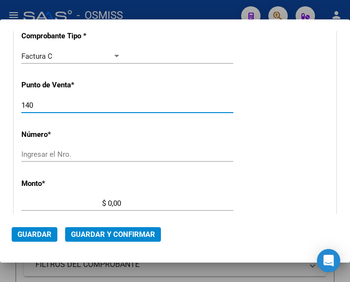
click at [45, 104] on input "140" at bounding box center [71, 105] width 100 height 9
type input "109"
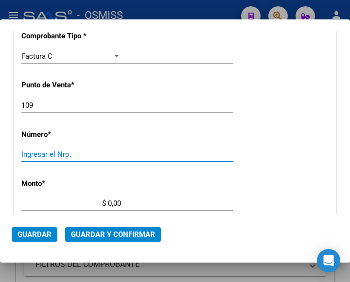
click at [53, 151] on input "Ingresar el Nro." at bounding box center [71, 154] width 100 height 9
type input "10165"
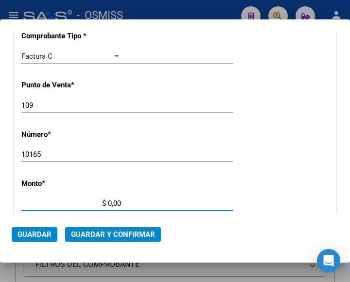
click at [108, 201] on input "$ 0,00" at bounding box center [71, 203] width 100 height 9
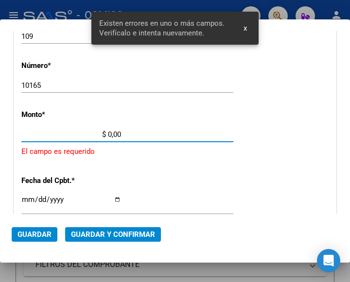
scroll to position [319, 0]
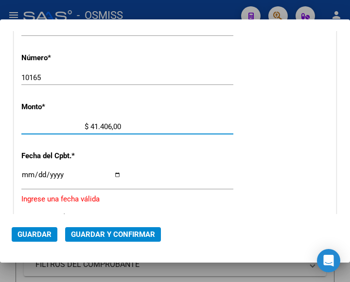
type input "$ 414.069,00"
click at [28, 173] on input "Ingresar la fecha" at bounding box center [71, 179] width 100 height 16
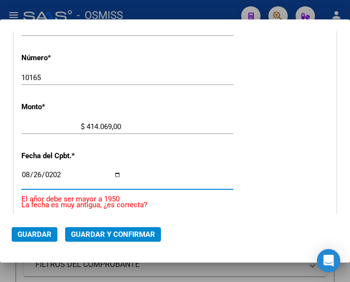
type input "[DATE]"
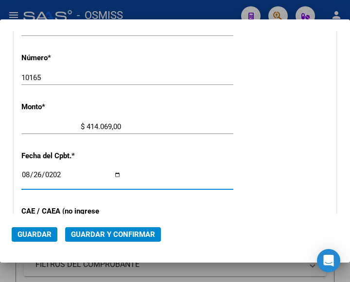
scroll to position [368, 0]
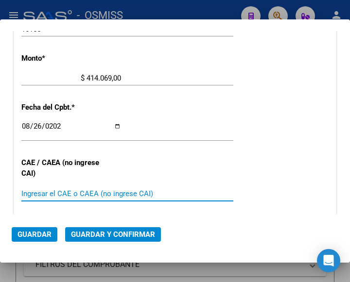
click at [67, 189] on input "Ingresar el CAE o CAEA (no ingrese CAI)" at bounding box center [71, 193] width 100 height 9
click at [48, 190] on input "Ingresar el CAE o CAEA (no ingrese CAI)" at bounding box center [71, 193] width 100 height 9
type input "75348632510360"
click at [108, 233] on span "Guardar y Confirmar" at bounding box center [113, 234] width 84 height 9
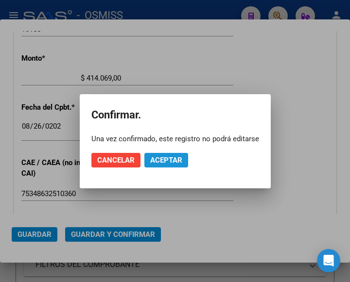
click at [173, 163] on span "Aceptar" at bounding box center [166, 160] width 32 height 9
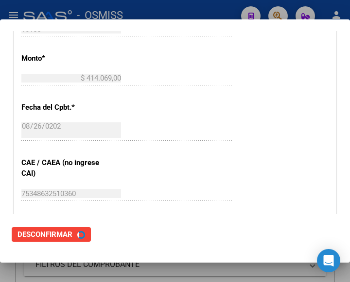
scroll to position [0, 0]
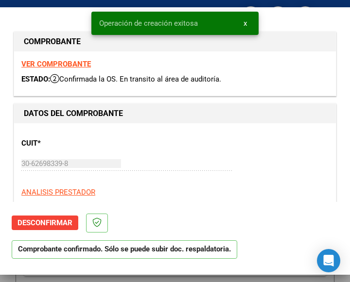
type input "[DATE]"
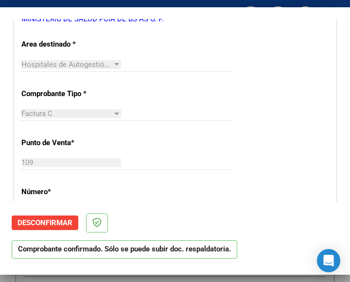
scroll to position [194, 0]
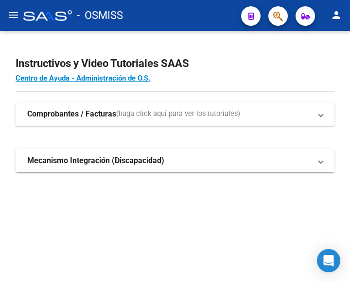
click at [18, 12] on mat-icon "menu" at bounding box center [14, 15] width 12 height 12
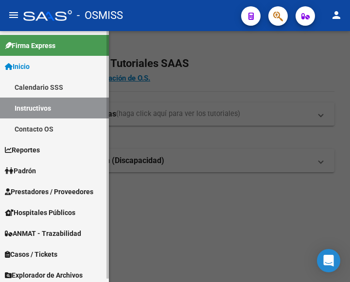
click at [51, 187] on span "Prestadores / Proveedores" at bounding box center [49, 191] width 88 height 11
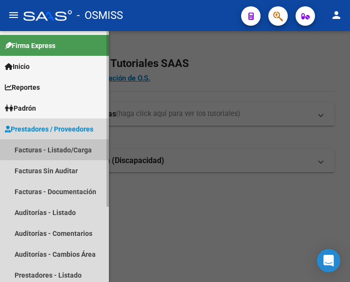
click at [50, 145] on link "Facturas - Listado/Carga" at bounding box center [54, 149] width 109 height 21
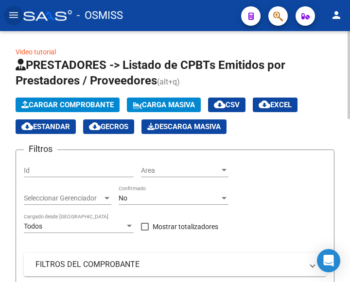
click at [73, 102] on span "Cargar Comprobante" at bounding box center [67, 105] width 92 height 9
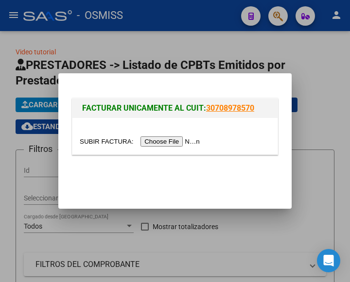
click at [161, 142] on input "file" at bounding box center [141, 141] width 123 height 10
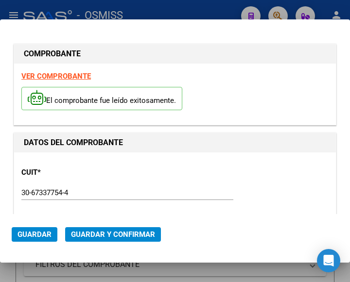
type input "[DATE]"
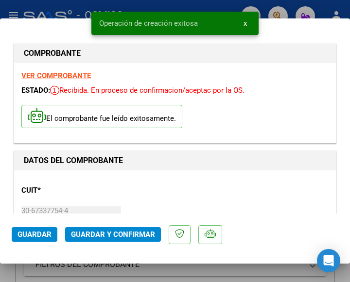
click at [181, 184] on div "CUIT * 30-67337754-4 Ingresar CUIT ANALISIS PRESTADOR ESTADO PROVINCIA DE [GEOG…" at bounding box center [174, 220] width 307 height 85
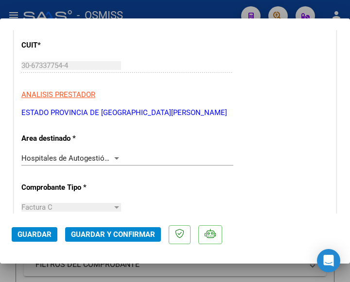
scroll to position [146, 0]
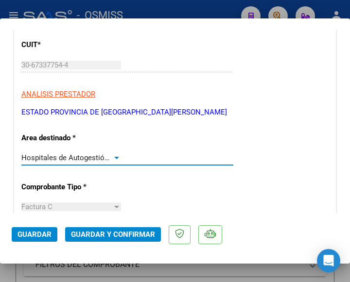
click at [114, 155] on div at bounding box center [116, 158] width 9 height 8
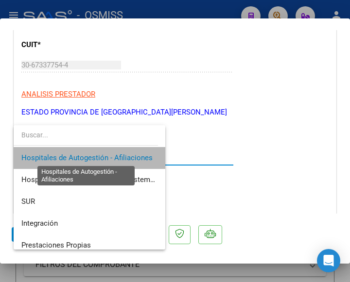
click at [114, 155] on span "Hospitales de Autogestión - Afiliaciones" at bounding box center [86, 157] width 131 height 9
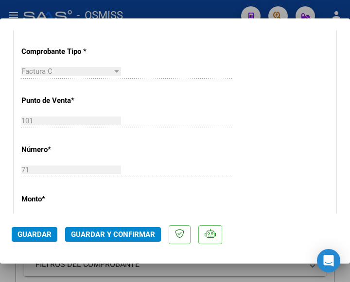
scroll to position [340, 0]
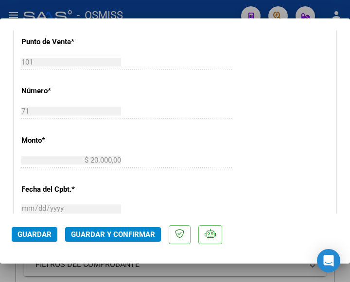
click at [100, 235] on span "Guardar y Confirmar" at bounding box center [113, 234] width 84 height 9
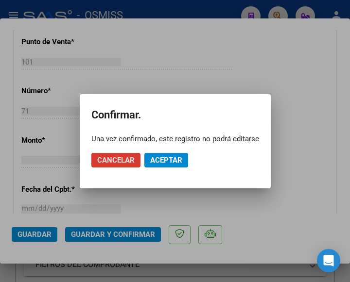
click at [165, 162] on span "Aceptar" at bounding box center [166, 160] width 32 height 9
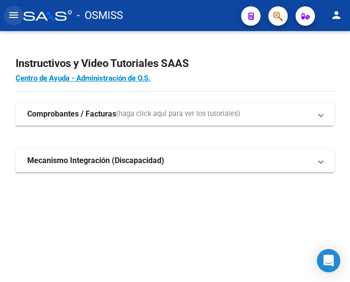
click at [14, 14] on mat-icon "menu" at bounding box center [14, 15] width 12 height 12
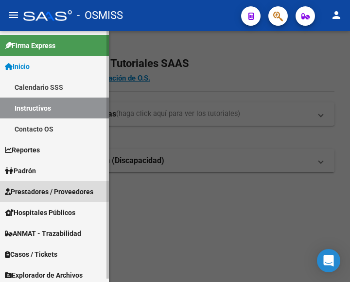
click at [49, 190] on span "Prestadores / Proveedores" at bounding box center [49, 191] width 88 height 11
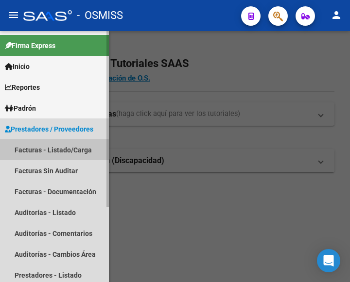
click at [50, 150] on link "Facturas - Listado/Carga" at bounding box center [54, 149] width 109 height 21
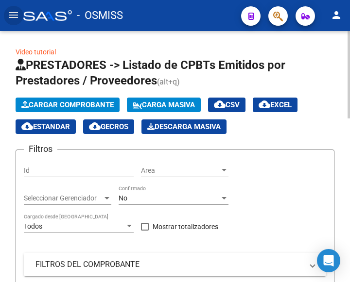
click at [94, 103] on span "Cargar Comprobante" at bounding box center [67, 105] width 92 height 9
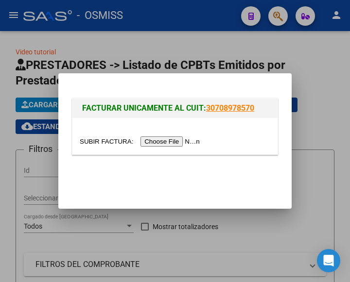
click at [178, 140] on input "file" at bounding box center [141, 141] width 123 height 10
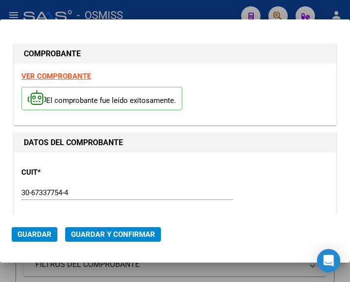
type input "[DATE]"
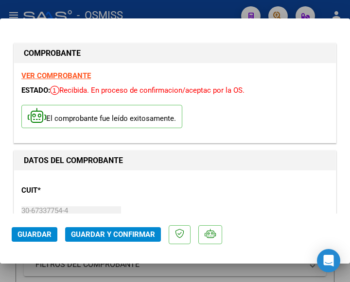
click at [144, 202] on div "CUIT * 30-67337754-4 Ingresar CUIT ANALISIS PRESTADOR ESTADO PROVINCIA DE [GEOG…" at bounding box center [174, 220] width 307 height 85
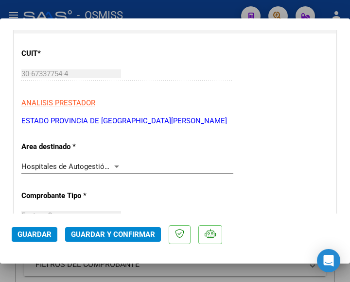
scroll to position [146, 0]
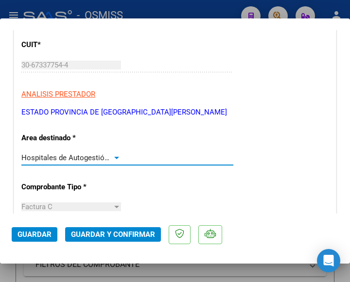
click at [114, 157] on div at bounding box center [116, 158] width 5 height 2
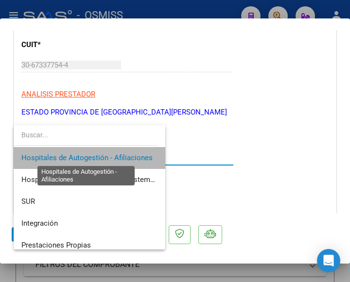
click at [114, 156] on span "Hospitales de Autogestión - Afiliaciones" at bounding box center [86, 157] width 131 height 9
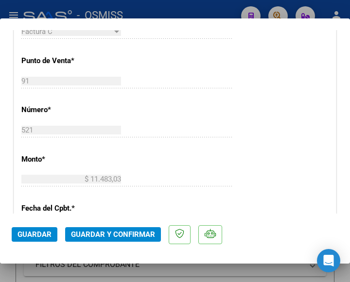
scroll to position [340, 0]
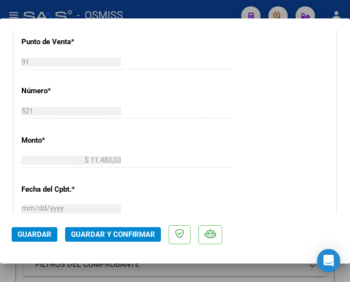
click at [173, 139] on div "CUIT * 30-67337754-4 Ingresar CUIT ANALISIS PRESTADOR ESTADO PROVINCIA DE [GEOG…" at bounding box center [174, 180] width 321 height 699
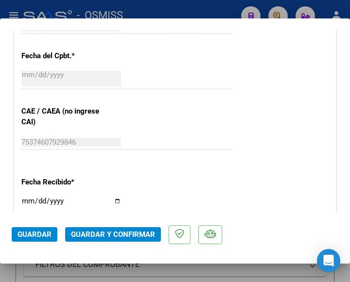
scroll to position [486, 0]
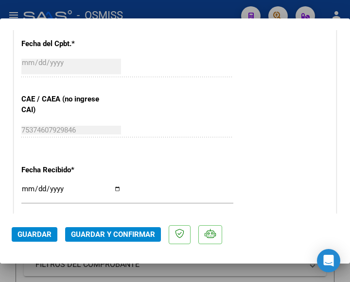
click at [113, 235] on span "Guardar y Confirmar" at bounding box center [113, 234] width 84 height 9
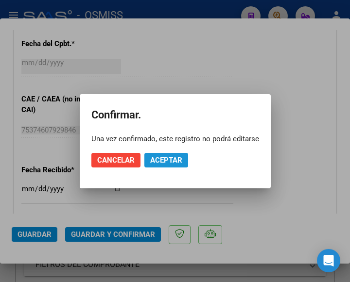
click at [168, 158] on span "Aceptar" at bounding box center [166, 160] width 32 height 9
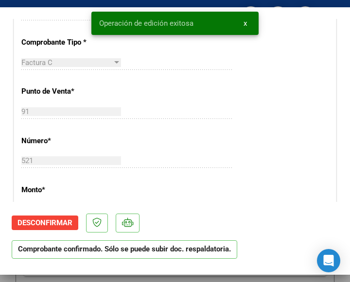
scroll to position [194, 0]
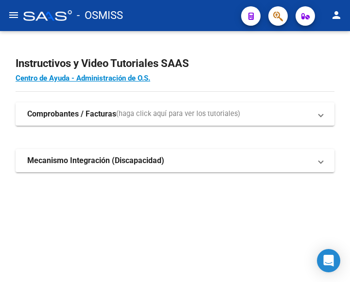
click at [17, 17] on mat-icon "menu" at bounding box center [14, 15] width 12 height 12
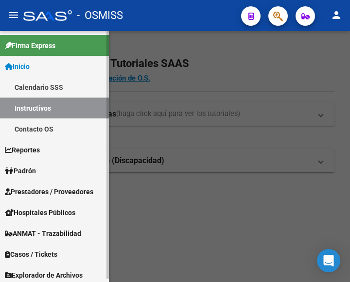
click at [45, 189] on span "Prestadores / Proveedores" at bounding box center [49, 191] width 88 height 11
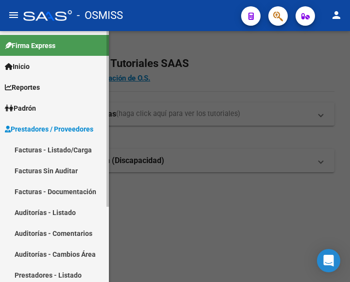
click at [45, 148] on link "Facturas - Listado/Carga" at bounding box center [54, 149] width 109 height 21
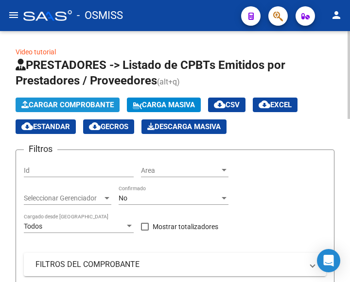
click at [80, 105] on span "Cargar Comprobante" at bounding box center [67, 105] width 92 height 9
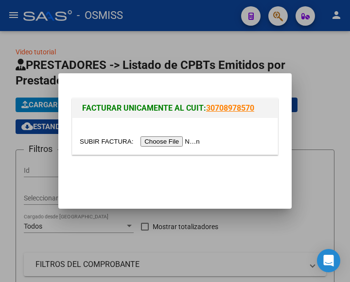
click at [179, 141] on input "file" at bounding box center [141, 141] width 123 height 10
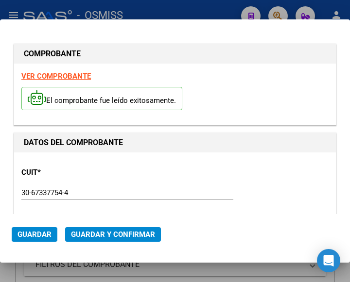
type input "[DATE]"
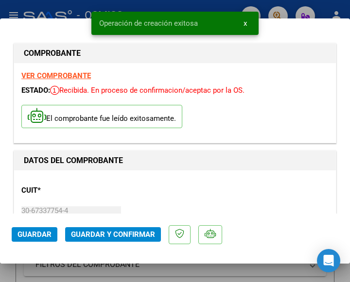
click at [148, 184] on div "CUIT * 30-67337754-4 Ingresar CUIT ANALISIS PRESTADOR ESTADO PROVINCIA DE [GEOG…" at bounding box center [174, 220] width 307 height 85
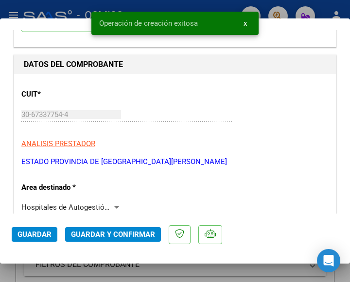
scroll to position [97, 0]
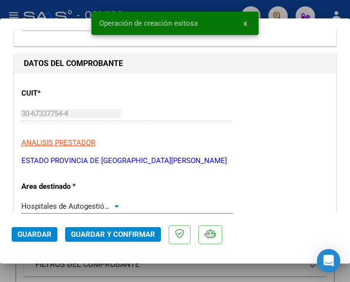
click at [112, 203] on div at bounding box center [116, 206] width 9 height 8
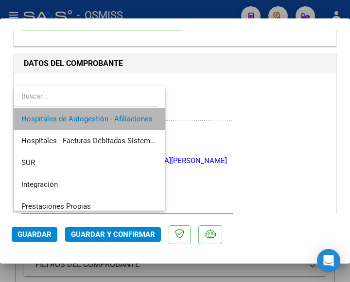
click at [115, 113] on span "Hospitales de Autogestión - Afiliaciones" at bounding box center [89, 119] width 136 height 22
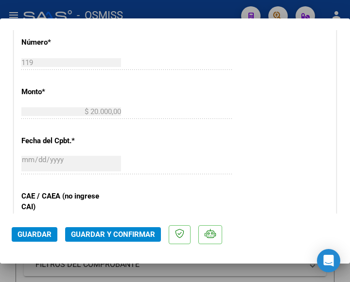
scroll to position [437, 0]
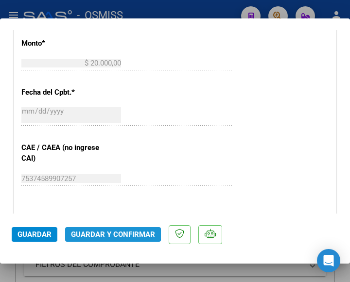
click at [104, 228] on button "Guardar y Confirmar" at bounding box center [113, 234] width 96 height 15
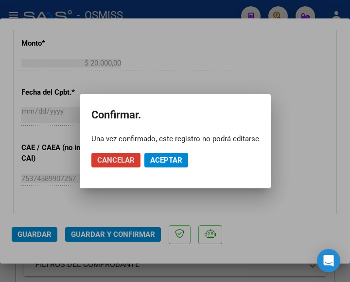
click at [161, 157] on span "Aceptar" at bounding box center [166, 160] width 32 height 9
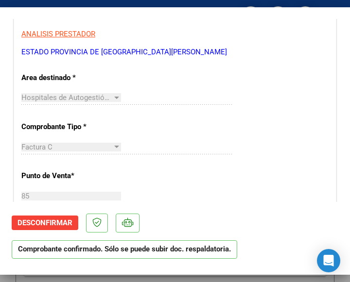
scroll to position [291, 0]
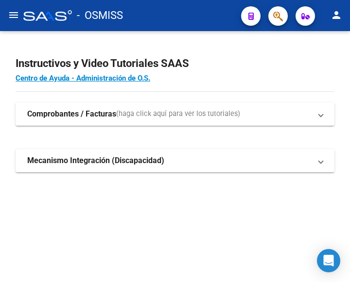
click at [14, 15] on mat-icon "menu" at bounding box center [14, 15] width 12 height 12
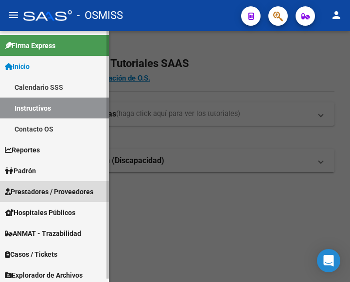
click at [51, 189] on span "Prestadores / Proveedores" at bounding box center [49, 191] width 88 height 11
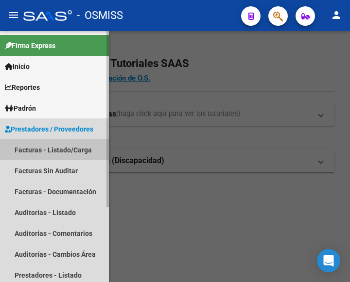
click at [47, 145] on link "Facturas - Listado/Carga" at bounding box center [54, 149] width 109 height 21
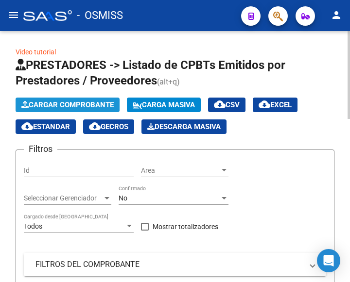
click at [87, 104] on span "Cargar Comprobante" at bounding box center [67, 105] width 92 height 9
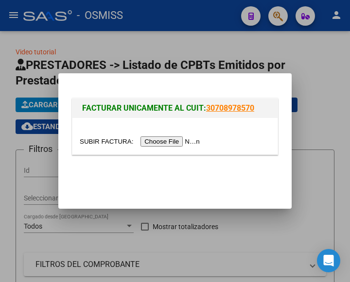
click at [165, 143] on input "file" at bounding box center [141, 141] width 123 height 10
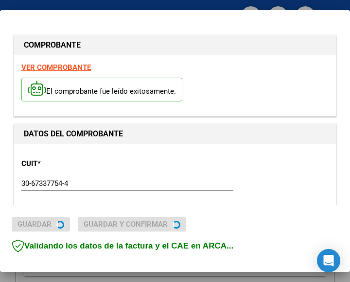
type input "[DATE]"
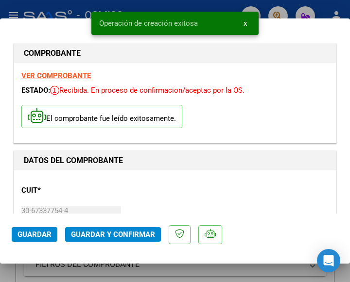
click at [148, 179] on div "CUIT * 30-67337754-4 Ingresar CUIT ANALISIS PRESTADOR ESTADO PROVINCIA DE [GEOG…" at bounding box center [174, 220] width 307 height 85
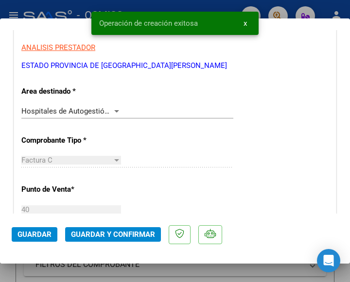
scroll to position [194, 0]
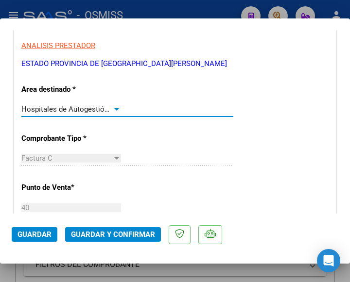
click at [113, 106] on div at bounding box center [116, 109] width 9 height 8
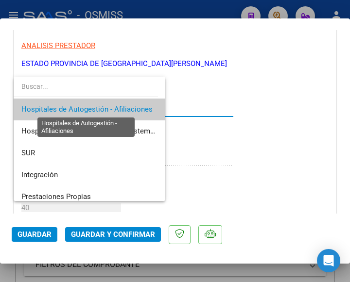
click at [113, 106] on span "Hospitales de Autogestión - Afiliaciones" at bounding box center [86, 109] width 131 height 9
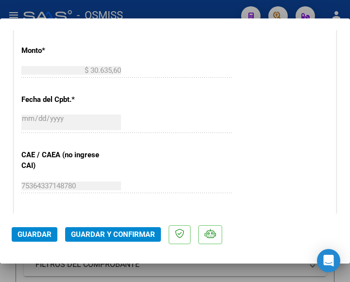
scroll to position [486, 0]
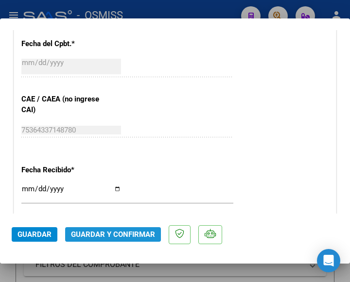
click at [108, 232] on span "Guardar y Confirmar" at bounding box center [113, 234] width 84 height 9
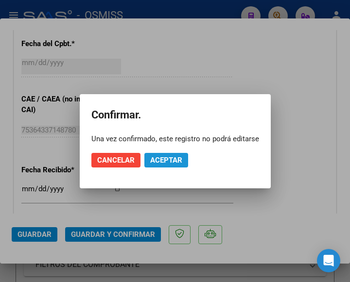
click at [167, 158] on span "Aceptar" at bounding box center [166, 160] width 32 height 9
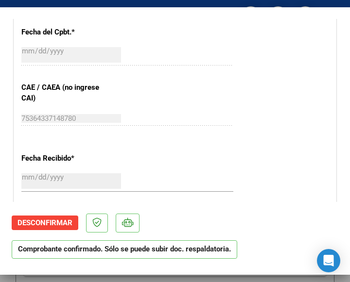
click at [185, 101] on div "CUIT * 30-67337754-4 Ingresar CUIT ANALISIS PRESTADOR ESTADO PROVINCIA DE SAN L…" at bounding box center [174, 23] width 321 height 699
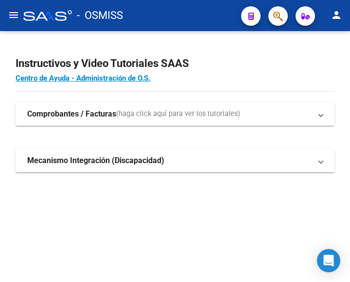
click at [12, 16] on mat-icon "menu" at bounding box center [14, 15] width 12 height 12
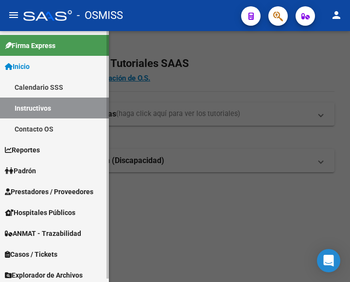
click at [60, 188] on span "Prestadores / Proveedores" at bounding box center [49, 191] width 88 height 11
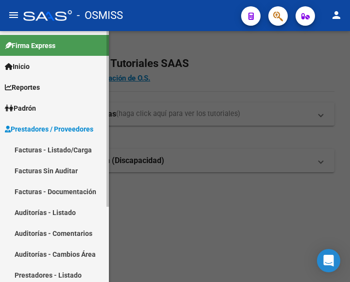
click at [69, 148] on link "Facturas - Listado/Carga" at bounding box center [54, 149] width 109 height 21
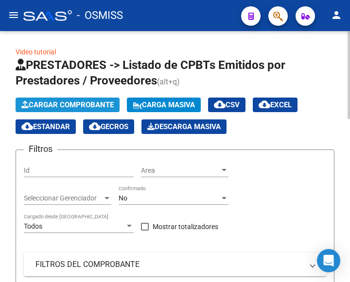
click at [90, 104] on span "Cargar Comprobante" at bounding box center [67, 105] width 92 height 9
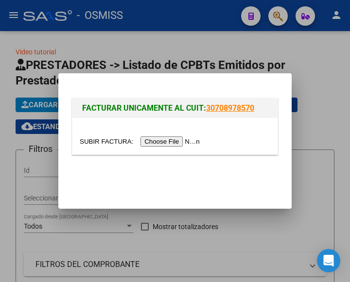
click at [163, 137] on input "file" at bounding box center [141, 141] width 123 height 10
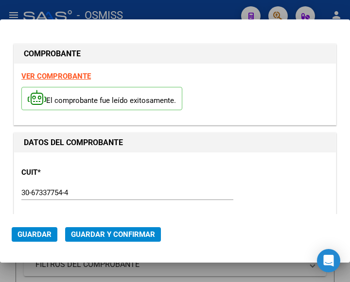
type input "[DATE]"
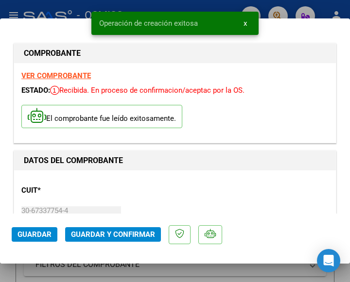
click at [136, 193] on div "CUIT * 30-67337754-4 Ingresar CUIT ANALISIS PRESTADOR ESTADO PROVINCIA DE [GEOG…" at bounding box center [174, 220] width 307 height 85
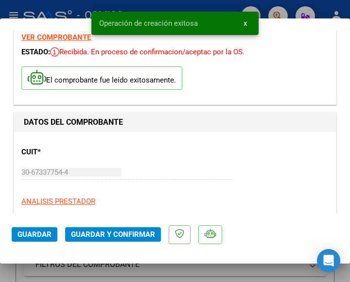
scroll to position [97, 0]
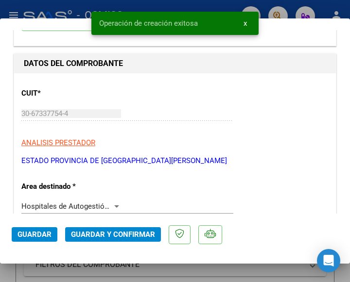
click at [114, 205] on div at bounding box center [116, 206] width 5 height 2
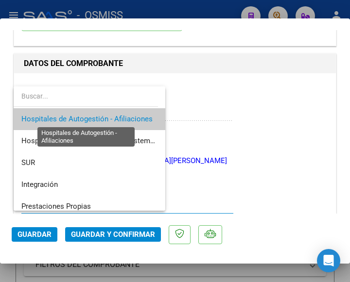
click at [114, 115] on span "Hospitales de Autogestión - Afiliaciones" at bounding box center [86, 119] width 131 height 9
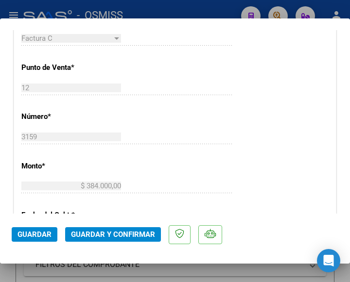
scroll to position [340, 0]
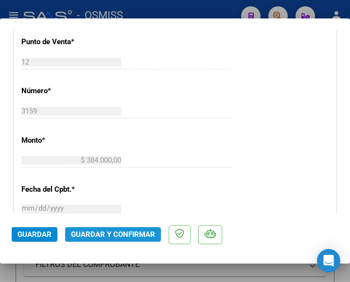
click at [107, 231] on span "Guardar y Confirmar" at bounding box center [113, 234] width 84 height 9
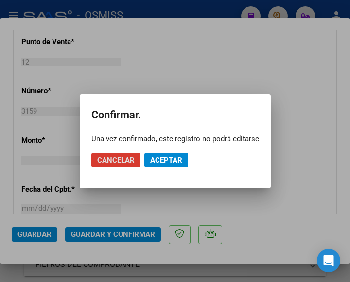
click at [166, 161] on span "Aceptar" at bounding box center [166, 160] width 32 height 9
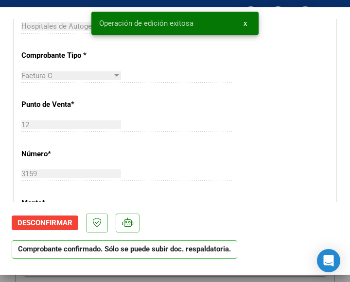
scroll to position [243, 0]
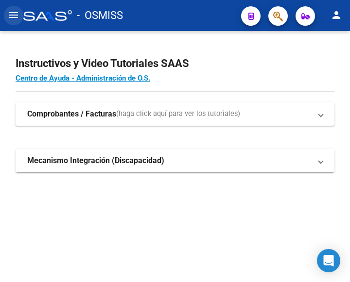
click at [13, 15] on mat-icon "menu" at bounding box center [14, 15] width 12 height 12
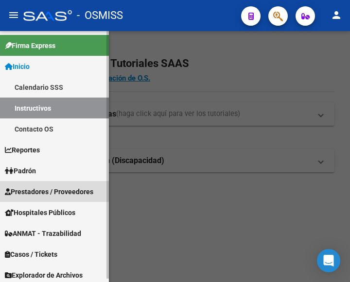
click at [57, 185] on link "Prestadores / Proveedores" at bounding box center [54, 191] width 109 height 21
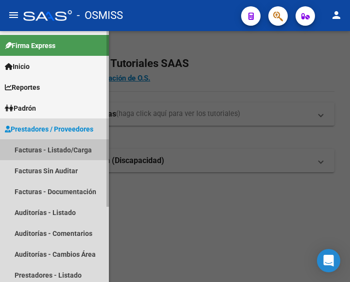
click at [52, 147] on link "Facturas - Listado/Carga" at bounding box center [54, 149] width 109 height 21
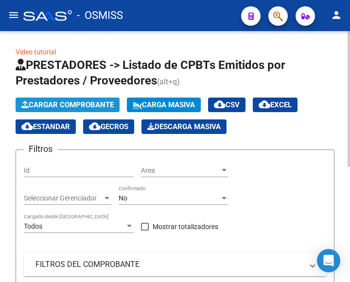
click at [71, 108] on span "Cargar Comprobante" at bounding box center [67, 105] width 92 height 9
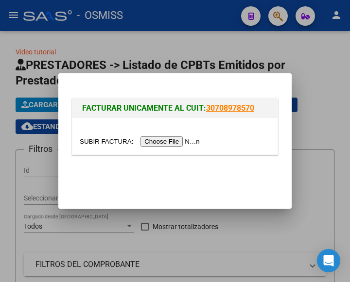
click at [164, 139] on input "file" at bounding box center [141, 141] width 123 height 10
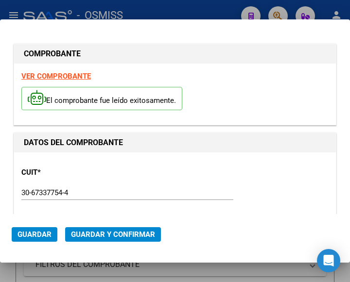
type input "[DATE]"
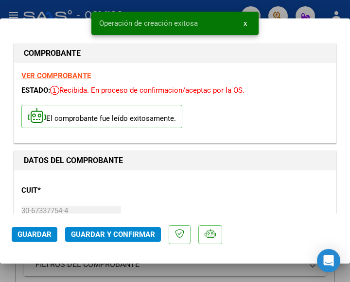
click at [155, 187] on div "CUIT * 30-67337754-4 Ingresar CUIT ANALISIS PRESTADOR ESTADO PROVINCIA DE [GEOG…" at bounding box center [174, 220] width 307 height 85
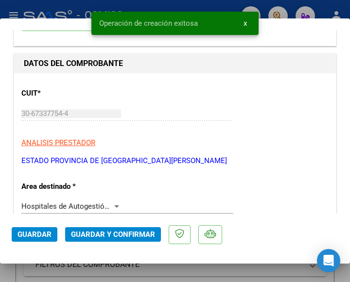
scroll to position [146, 0]
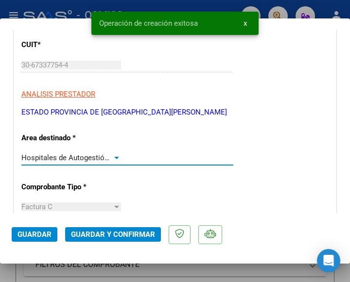
click at [113, 155] on div at bounding box center [116, 158] width 9 height 8
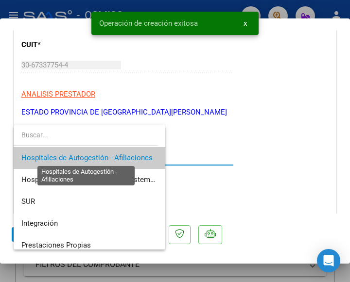
click at [113, 155] on span "Hospitales de Autogestión - Afiliaciones" at bounding box center [86, 157] width 131 height 9
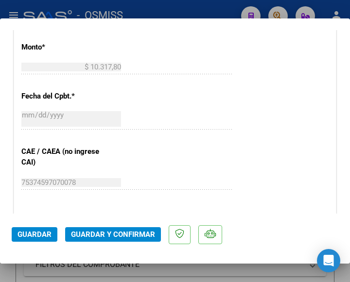
scroll to position [437, 0]
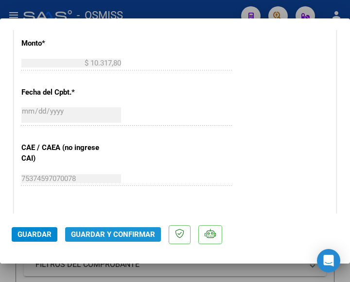
click at [111, 232] on span "Guardar y Confirmar" at bounding box center [113, 234] width 84 height 9
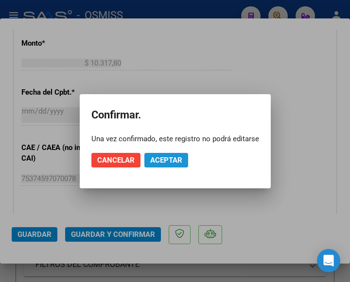
click at [173, 162] on span "Aceptar" at bounding box center [166, 160] width 32 height 9
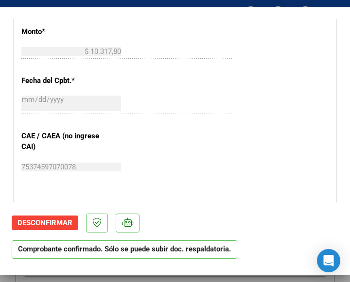
click at [198, 84] on div "CUIT * 30-67337754-4 Ingresar CUIT ANALISIS PRESTADOR ESTADO PROVINCIA DE SAN L…" at bounding box center [174, 71] width 321 height 699
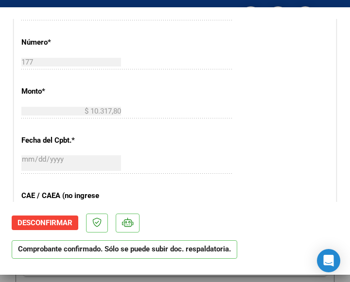
scroll to position [340, 0]
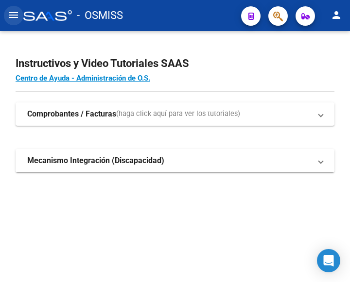
click at [13, 15] on mat-icon "menu" at bounding box center [14, 15] width 12 height 12
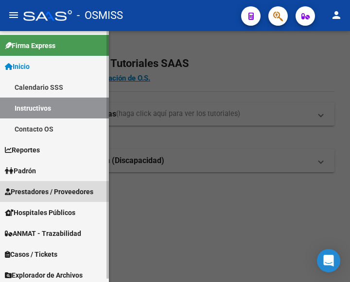
click at [50, 189] on span "Prestadores / Proveedores" at bounding box center [49, 191] width 88 height 11
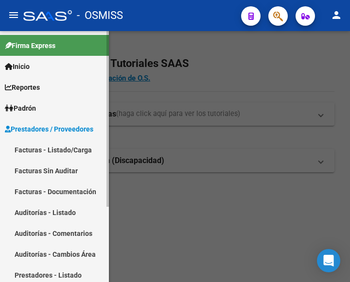
click at [51, 152] on link "Facturas - Listado/Carga" at bounding box center [54, 149] width 109 height 21
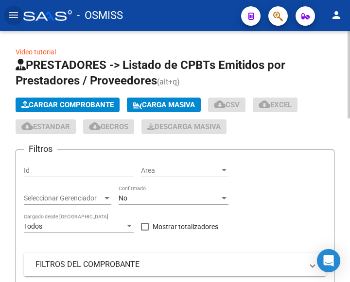
click at [92, 102] on span "Cargar Comprobante" at bounding box center [67, 105] width 92 height 9
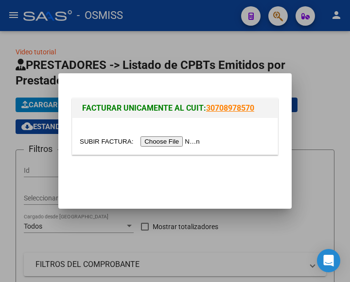
click at [180, 140] on input "file" at bounding box center [141, 141] width 123 height 10
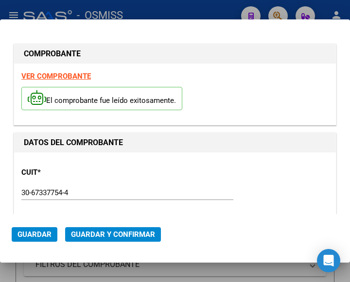
type input "[DATE]"
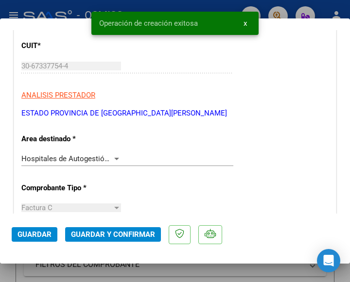
scroll to position [146, 0]
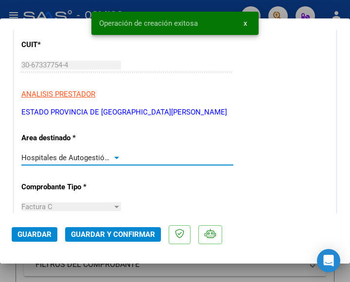
click at [114, 157] on div at bounding box center [116, 158] width 5 height 2
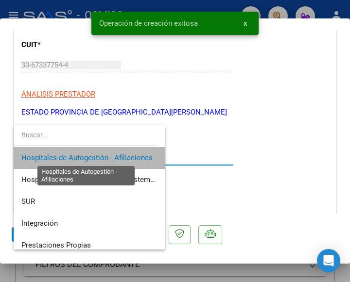
click at [113, 157] on span "Hospitales de Autogestión - Afiliaciones" at bounding box center [86, 157] width 131 height 9
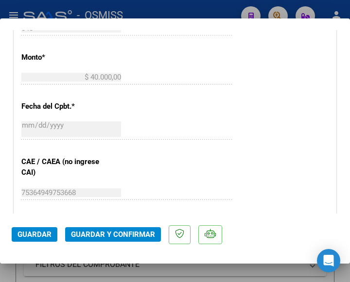
scroll to position [437, 0]
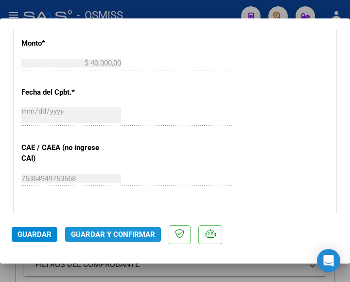
click at [110, 230] on span "Guardar y Confirmar" at bounding box center [113, 234] width 84 height 9
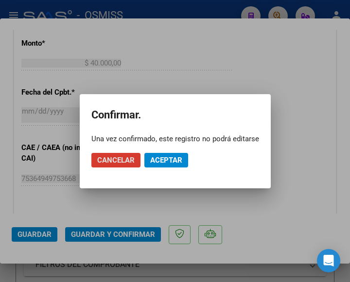
click at [167, 161] on span "Aceptar" at bounding box center [166, 160] width 32 height 9
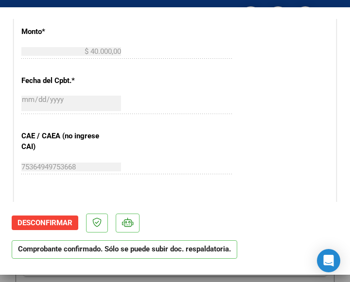
click at [213, 61] on div "$ 40.000,00 Ingresar el monto" at bounding box center [127, 56] width 212 height 24
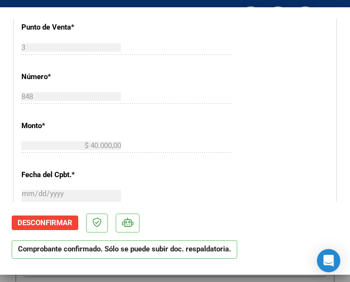
scroll to position [340, 0]
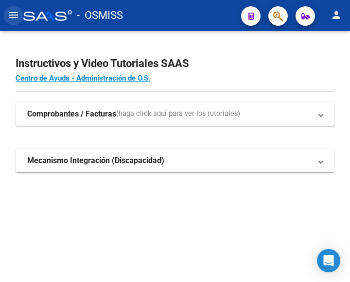
click at [12, 14] on mat-icon "menu" at bounding box center [14, 15] width 12 height 12
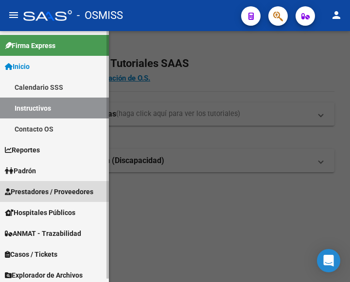
click at [52, 188] on span "Prestadores / Proveedores" at bounding box center [49, 191] width 88 height 11
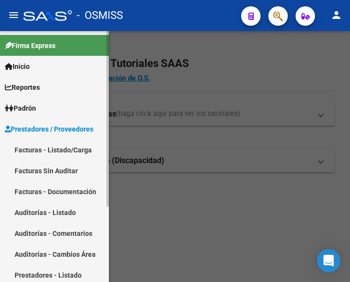
click at [50, 150] on link "Facturas - Listado/Carga" at bounding box center [54, 149] width 109 height 21
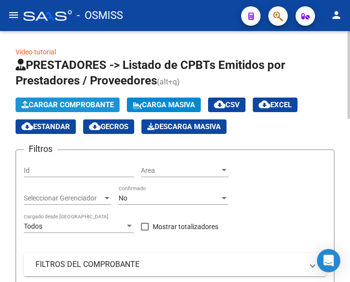
click at [86, 104] on span "Cargar Comprobante" at bounding box center [67, 105] width 92 height 9
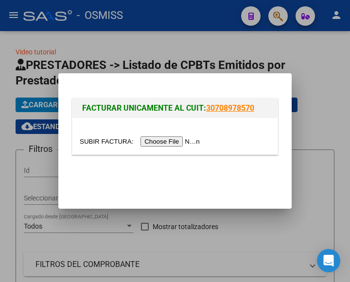
click at [174, 143] on input "file" at bounding box center [141, 141] width 123 height 10
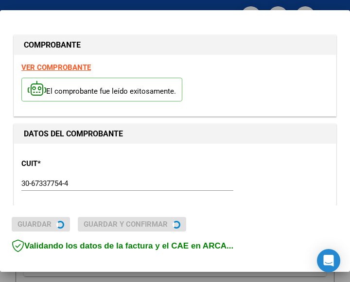
type input "[DATE]"
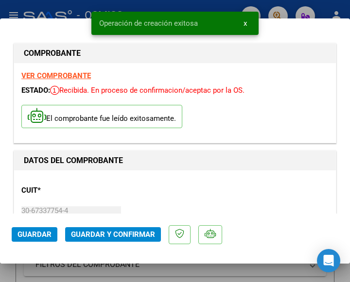
click at [132, 197] on div "CUIT * 30-67337754-4 Ingresar CUIT ANALISIS PRESTADOR ESTADO PROVINCIA DE [GEOG…" at bounding box center [174, 220] width 307 height 85
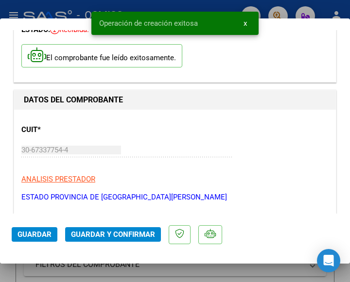
scroll to position [146, 0]
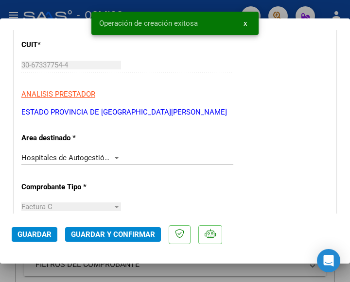
click at [115, 158] on div at bounding box center [116, 158] width 5 height 2
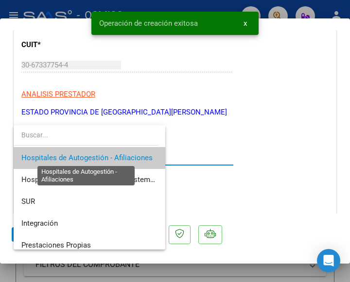
click at [115, 158] on span "Hospitales de Autogestión - Afiliaciones" at bounding box center [86, 157] width 131 height 9
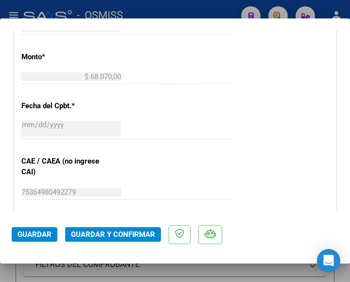
scroll to position [437, 0]
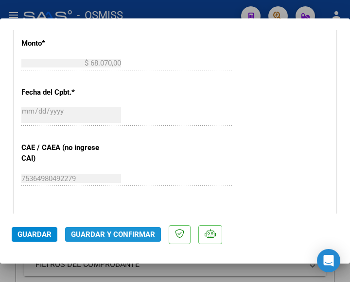
click at [112, 231] on span "Guardar y Confirmar" at bounding box center [113, 234] width 84 height 9
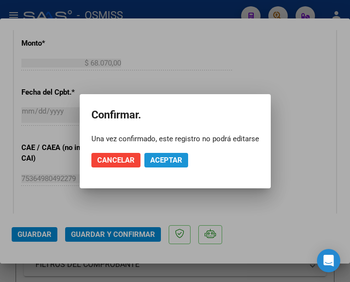
click at [168, 155] on button "Aceptar" at bounding box center [166, 160] width 44 height 15
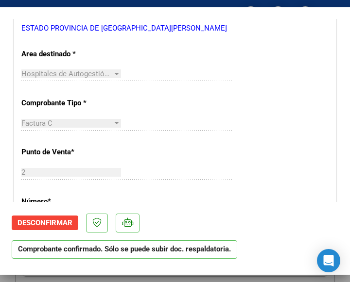
scroll to position [194, 0]
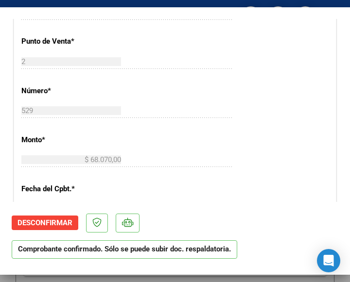
scroll to position [340, 0]
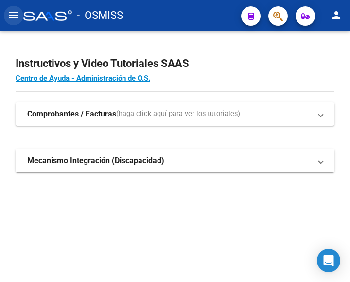
click at [17, 15] on mat-icon "menu" at bounding box center [14, 15] width 12 height 12
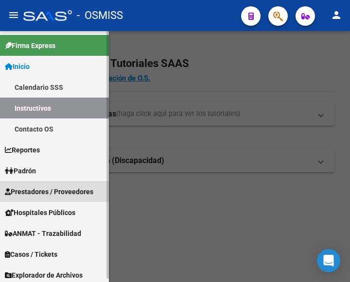
click at [51, 187] on span "Prestadores / Proveedores" at bounding box center [49, 191] width 88 height 11
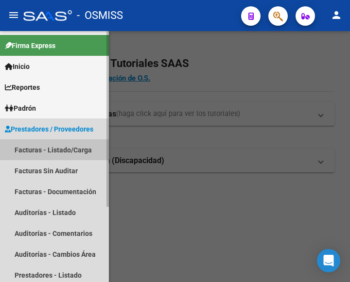
click at [52, 150] on link "Facturas - Listado/Carga" at bounding box center [54, 149] width 109 height 21
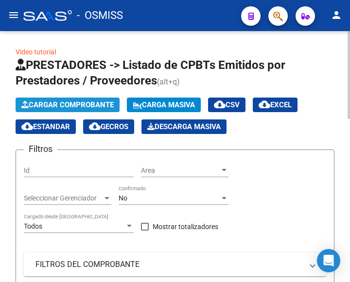
click at [84, 101] on span "Cargar Comprobante" at bounding box center [67, 105] width 92 height 9
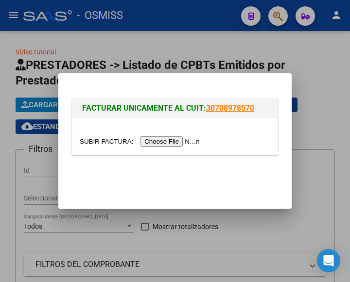
click at [168, 138] on input "file" at bounding box center [141, 141] width 123 height 10
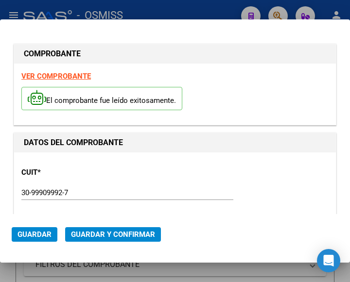
type input "[DATE]"
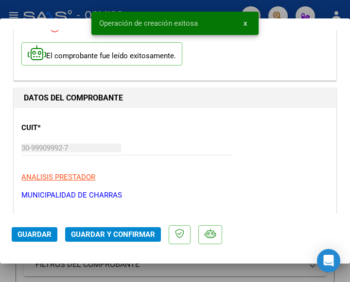
scroll to position [97, 0]
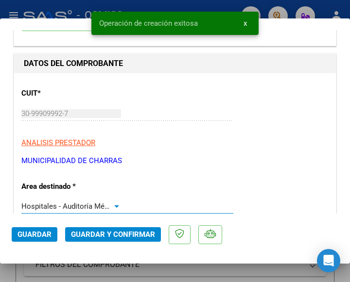
click at [114, 204] on div at bounding box center [116, 206] width 9 height 8
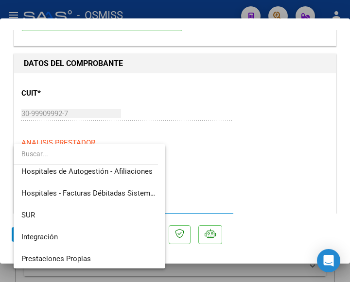
scroll to position [0, 0]
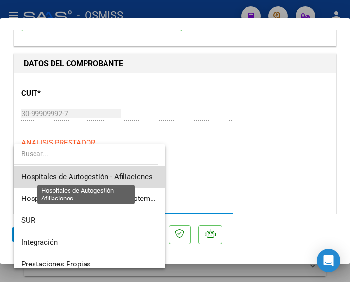
click at [104, 175] on span "Hospitales de Autogestión - Afiliaciones" at bounding box center [86, 176] width 131 height 9
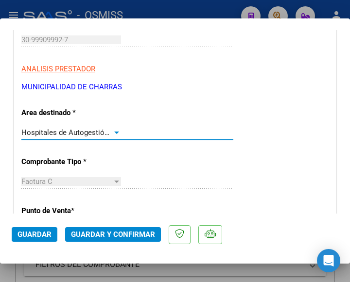
scroll to position [194, 0]
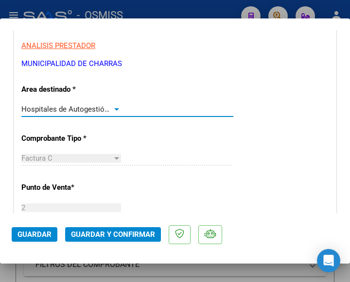
click at [112, 105] on div at bounding box center [116, 109] width 9 height 8
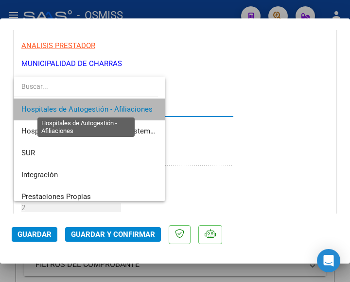
click at [111, 105] on span "Hospitales de Autogestión - Afiliaciones" at bounding box center [86, 109] width 131 height 9
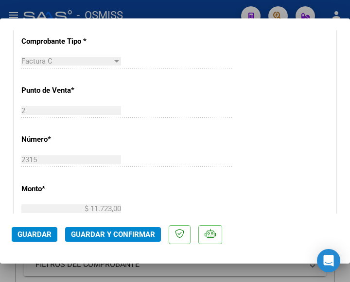
scroll to position [340, 0]
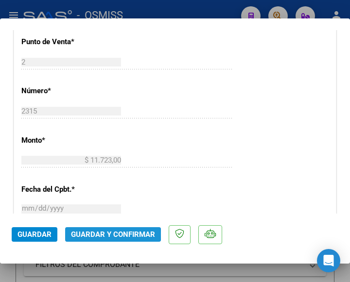
click at [109, 234] on span "Guardar y Confirmar" at bounding box center [113, 234] width 84 height 9
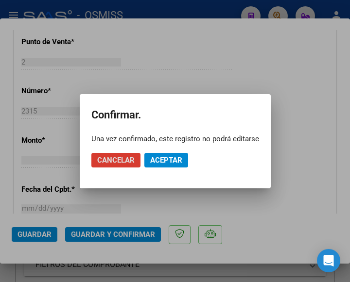
click at [164, 160] on span "Aceptar" at bounding box center [166, 160] width 32 height 9
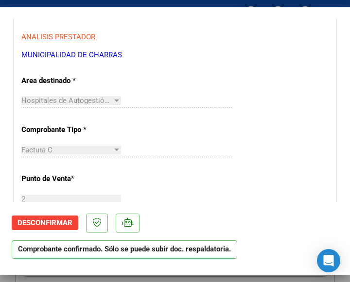
scroll to position [243, 0]
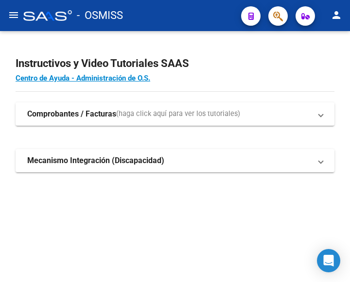
click at [14, 11] on mat-icon "menu" at bounding box center [14, 15] width 12 height 12
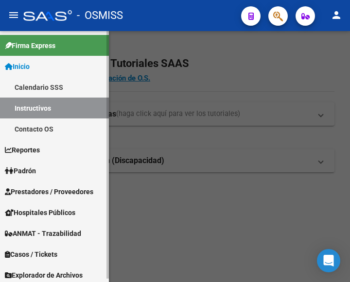
click at [45, 188] on span "Prestadores / Proveedores" at bounding box center [49, 191] width 88 height 11
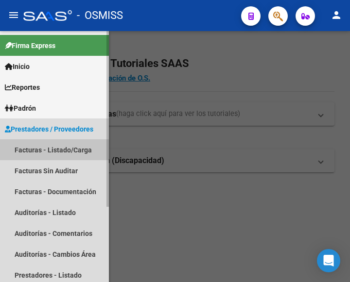
click at [54, 146] on link "Facturas - Listado/Carga" at bounding box center [54, 149] width 109 height 21
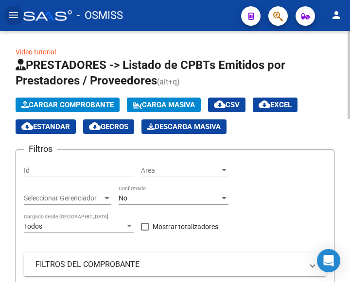
click at [76, 105] on span "Cargar Comprobante" at bounding box center [67, 105] width 92 height 9
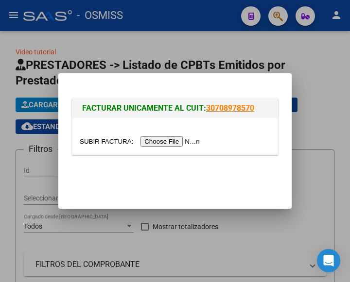
click at [168, 142] on input "file" at bounding box center [141, 141] width 123 height 10
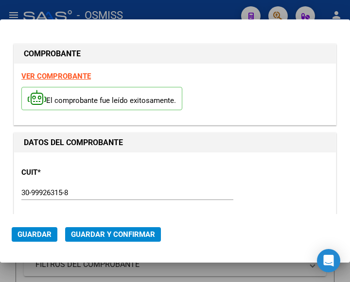
type input "2025-11-09"
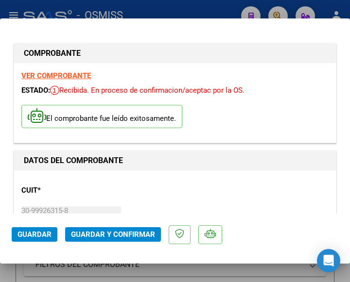
click at [112, 195] on div "CUIT * 30-99926315-8 Ingresar CUIT ANALISIS PRESTADOR MINISTERIO DE SALUD PUBLI…" at bounding box center [174, 220] width 307 height 85
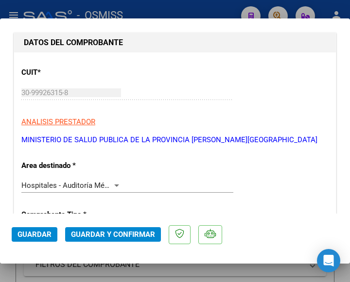
scroll to position [146, 0]
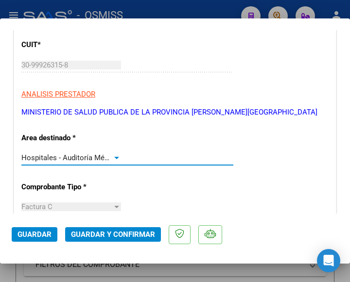
click at [113, 154] on div at bounding box center [116, 158] width 9 height 8
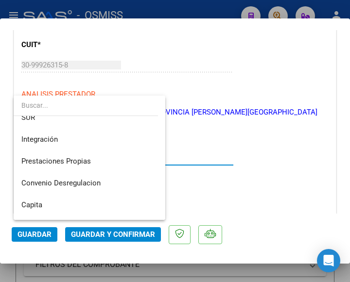
scroll to position [0, 0]
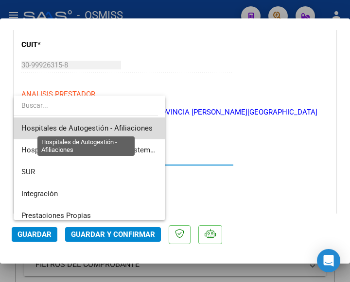
click at [117, 128] on span "Hospitales de Autogestión - Afiliaciones" at bounding box center [86, 128] width 131 height 9
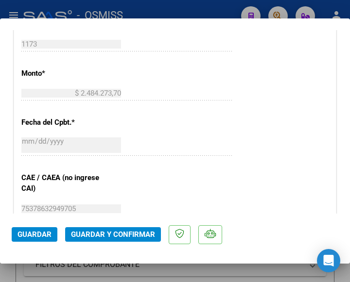
scroll to position [437, 0]
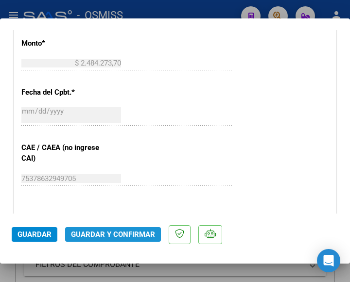
click at [116, 230] on button "Guardar y Confirmar" at bounding box center [113, 234] width 96 height 15
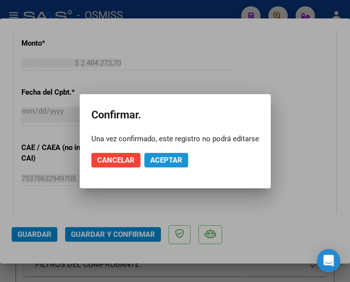
click at [164, 158] on span "Aceptar" at bounding box center [166, 160] width 32 height 9
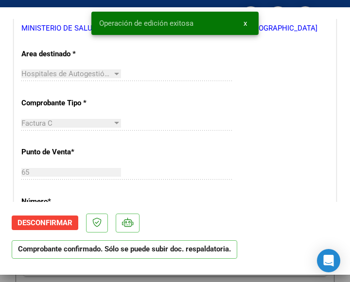
scroll to position [194, 0]
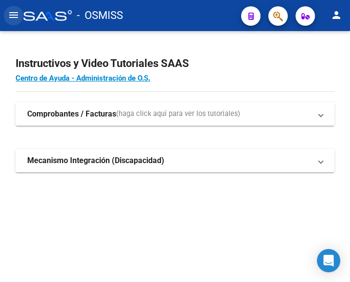
click at [15, 9] on mat-icon "menu" at bounding box center [14, 15] width 12 height 12
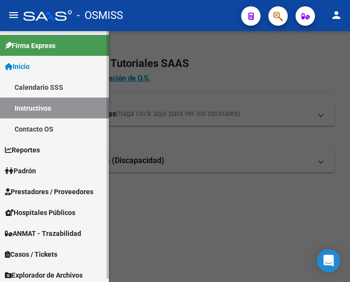
click at [46, 190] on span "Prestadores / Proveedores" at bounding box center [49, 191] width 88 height 11
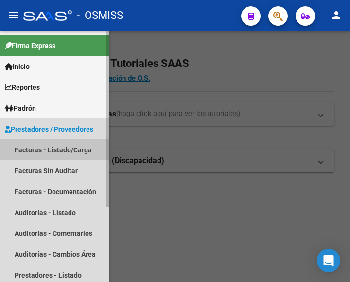
click at [57, 147] on link "Facturas - Listado/Carga" at bounding box center [54, 149] width 109 height 21
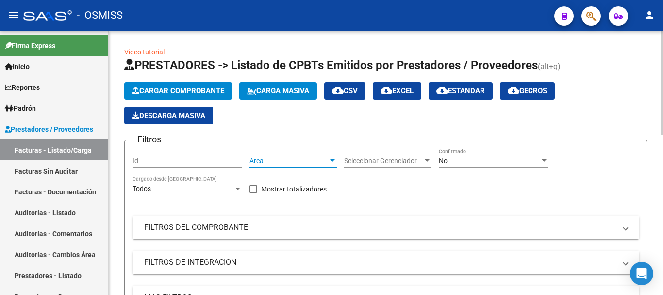
click at [332, 159] on div at bounding box center [332, 161] width 9 height 8
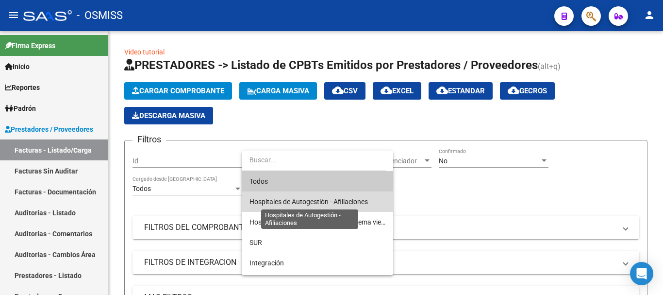
click at [329, 201] on span "Hospitales de Autogestión - Afiliaciones" at bounding box center [309, 202] width 118 height 8
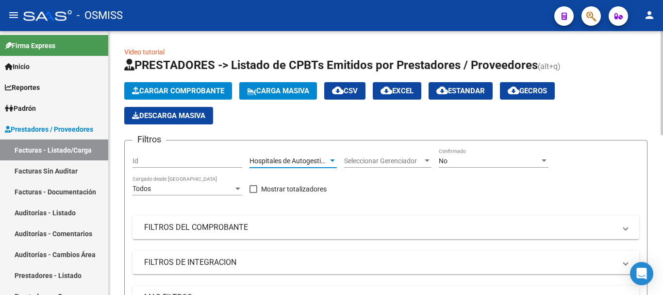
click at [349, 161] on app-bool-drop-down "No Confirmado" at bounding box center [497, 161] width 117 height 8
click at [349, 158] on div at bounding box center [544, 161] width 9 height 8
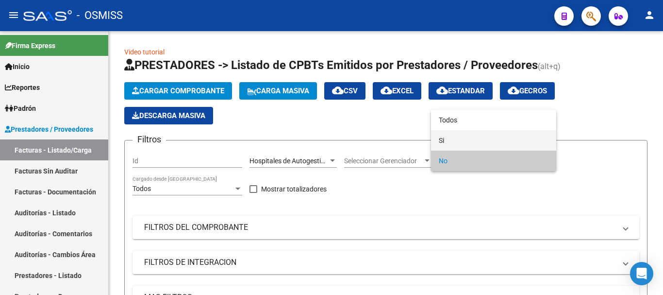
click at [349, 140] on span "Si" at bounding box center [494, 140] width 110 height 20
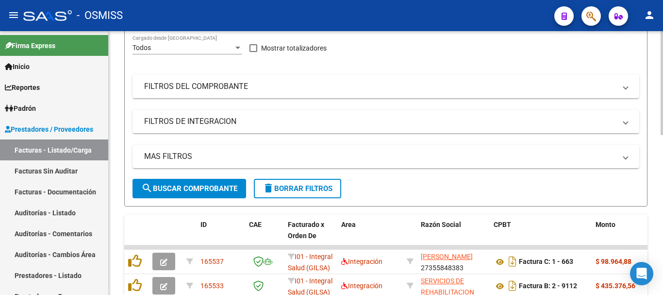
scroll to position [146, 0]
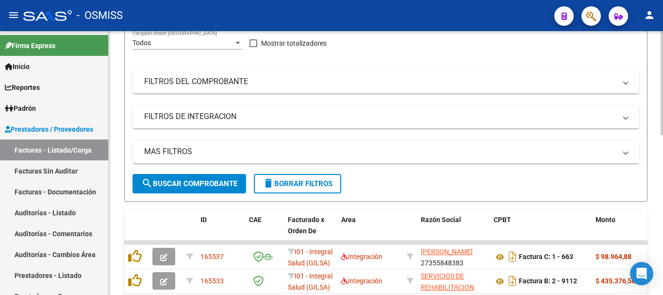
click at [349, 151] on mat-panel-title "MAS FILTROS" at bounding box center [380, 151] width 472 height 11
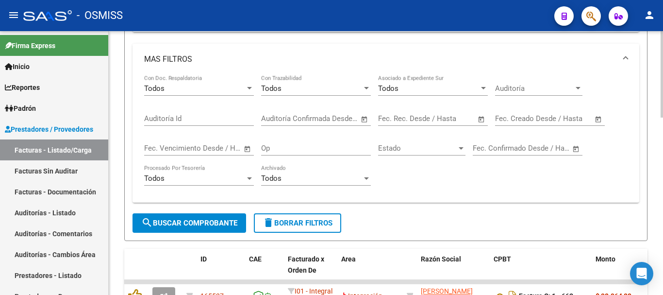
scroll to position [243, 0]
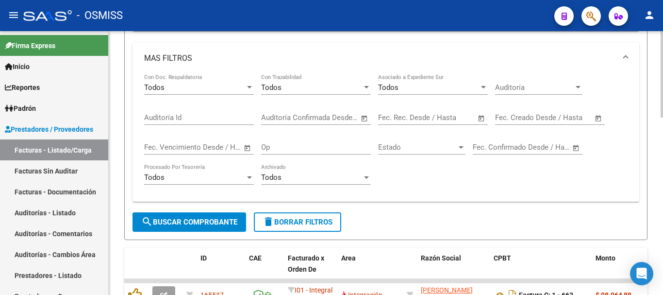
click at [349, 117] on span "Open calendar" at bounding box center [598, 117] width 23 height 23
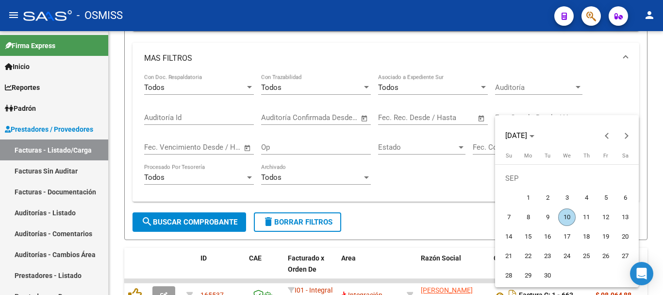
click at [349, 216] on span "10" at bounding box center [566, 216] width 17 height 17
type input "[DATE]"
click at [349, 215] on span "10" at bounding box center [566, 216] width 17 height 17
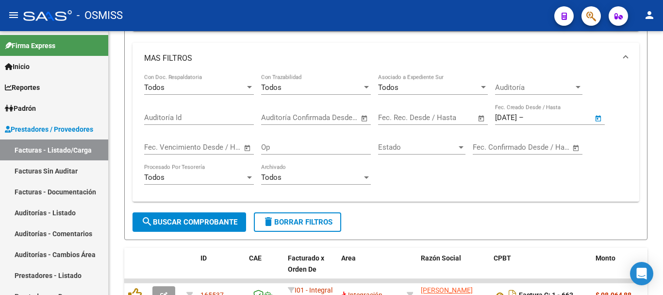
type input "[DATE]"
click at [196, 221] on span "search Buscar Comprobante" at bounding box center [189, 222] width 96 height 9
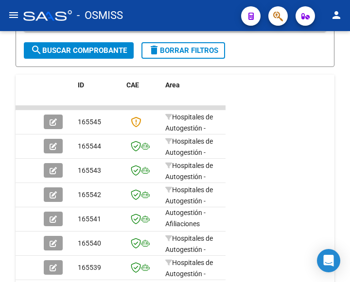
scroll to position [396, 0]
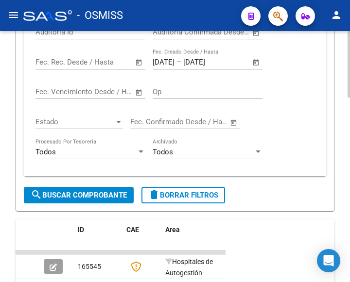
click at [117, 145] on div "Todos Procesado Por Tesorería" at bounding box center [90, 148] width 110 height 21
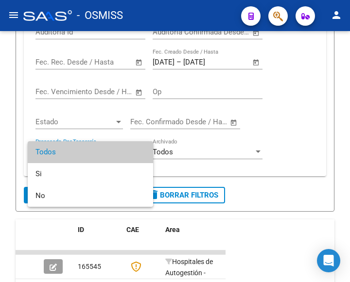
click at [219, 225] on div at bounding box center [175, 141] width 350 height 282
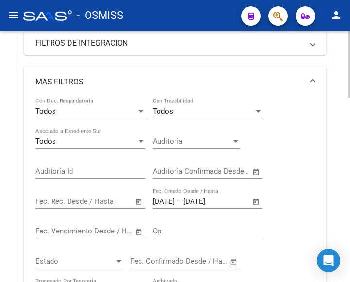
scroll to position [62, 0]
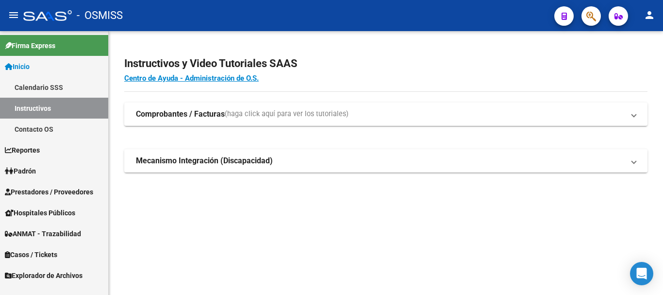
click at [46, 191] on span "Prestadores / Proveedores" at bounding box center [49, 191] width 88 height 11
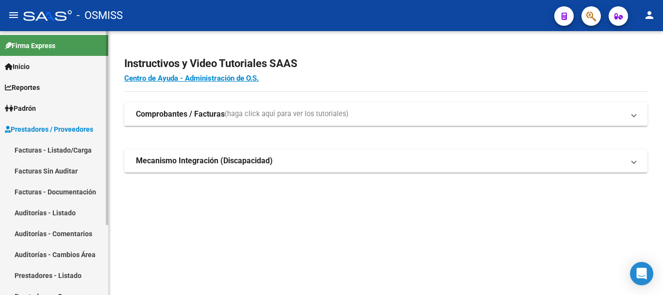
click at [51, 143] on link "Facturas - Listado/Carga" at bounding box center [54, 149] width 108 height 21
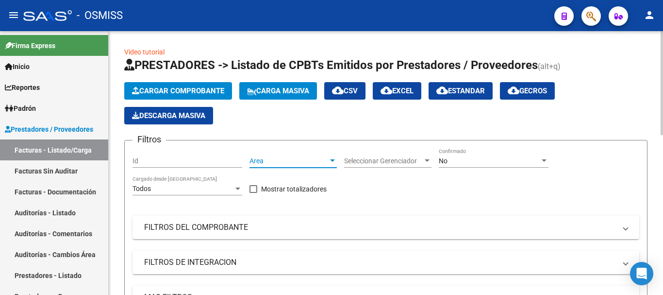
click at [334, 160] on div at bounding box center [332, 160] width 5 height 2
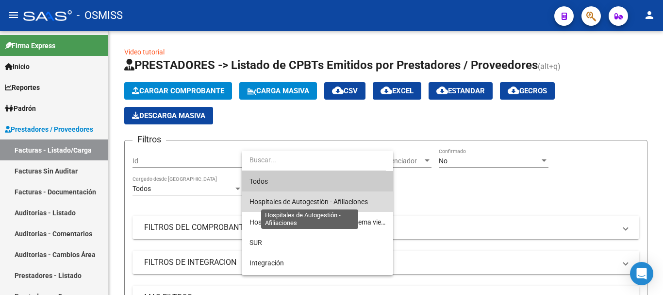
click at [327, 198] on span "Hospitales de Autogestión - Afiliaciones" at bounding box center [309, 202] width 118 height 8
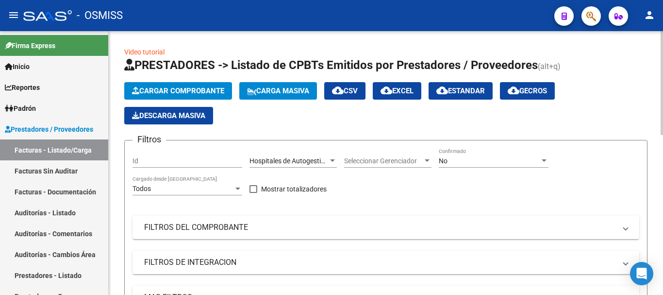
click at [349, 156] on div "No Confirmado" at bounding box center [494, 157] width 110 height 19
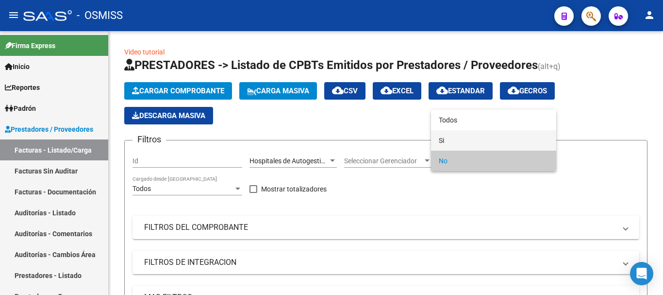
click at [349, 138] on span "Si" at bounding box center [494, 140] width 110 height 20
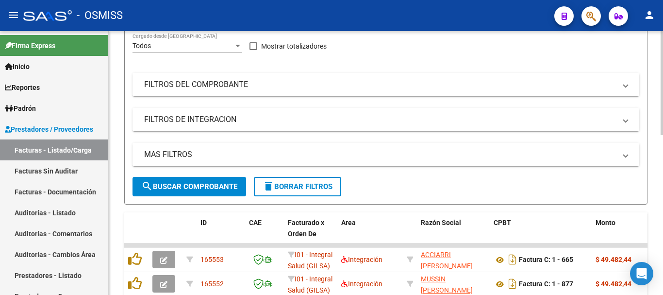
scroll to position [146, 0]
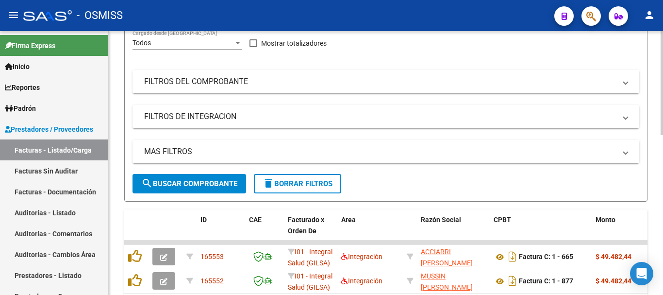
click at [349, 152] on span at bounding box center [626, 151] width 4 height 11
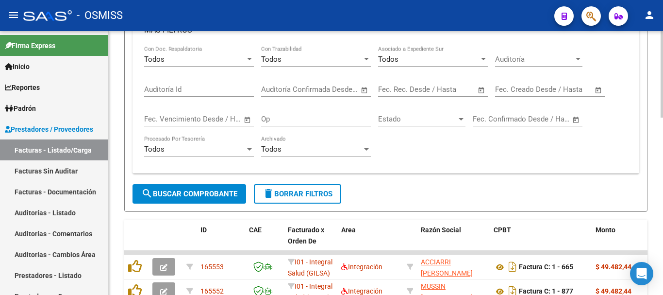
scroll to position [291, 0]
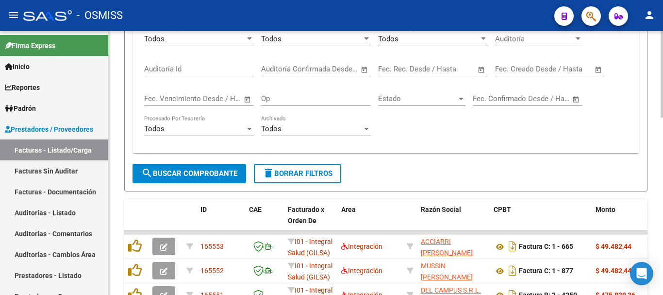
click at [349, 69] on span "Open calendar" at bounding box center [598, 69] width 23 height 23
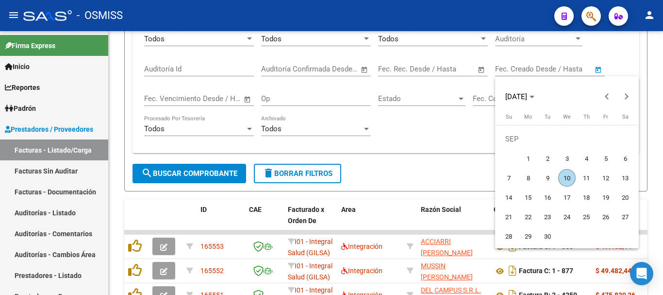
click at [349, 178] on span "10" at bounding box center [566, 177] width 17 height 17
type input "[DATE]"
click at [349, 176] on span "10" at bounding box center [566, 177] width 17 height 17
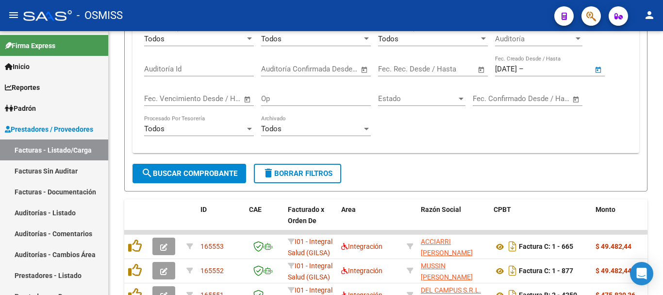
type input "[DATE]"
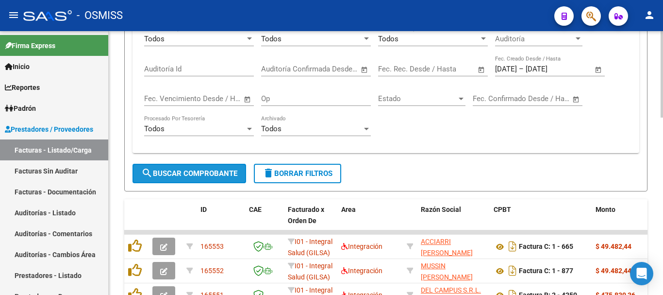
click at [204, 175] on span "search Buscar Comprobante" at bounding box center [189, 173] width 96 height 9
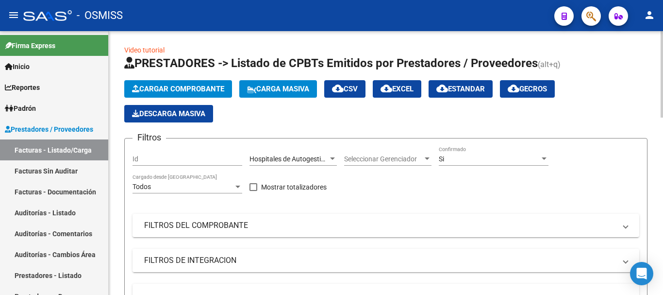
scroll to position [0, 0]
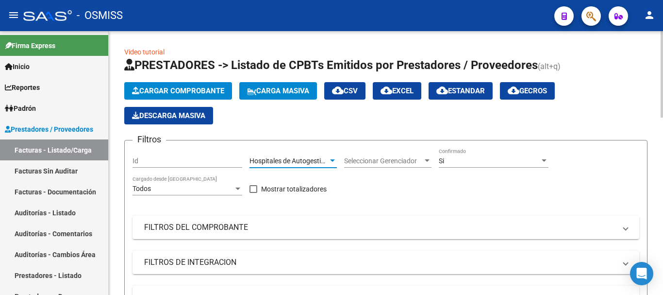
click at [331, 158] on div at bounding box center [332, 161] width 9 height 8
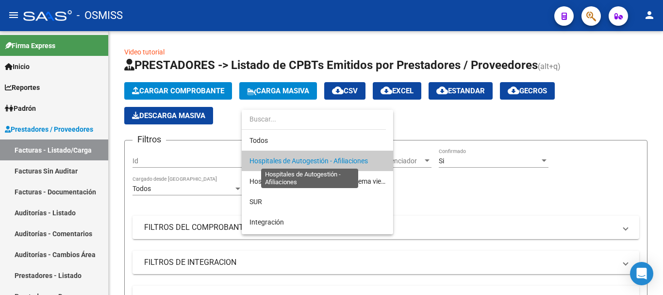
click at [324, 157] on span "Hospitales de Autogestión - Afiliaciones" at bounding box center [309, 161] width 118 height 8
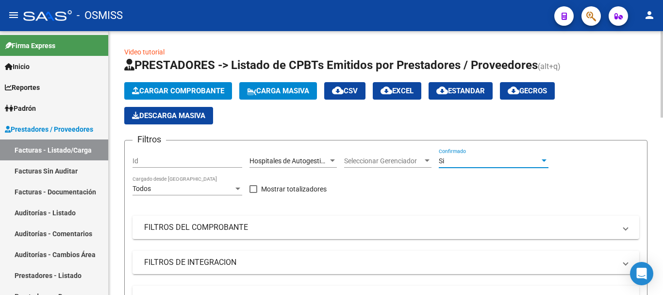
click at [349, 159] on div at bounding box center [544, 161] width 9 height 8
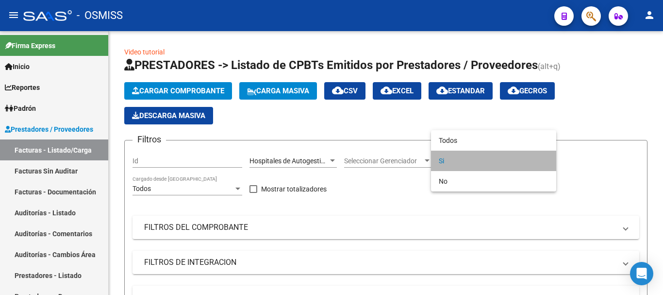
click at [349, 162] on span "Si" at bounding box center [494, 161] width 110 height 20
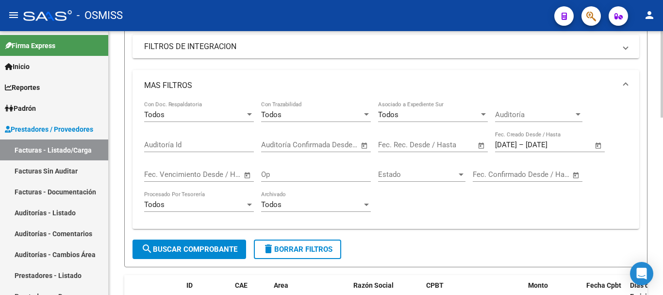
scroll to position [243, 0]
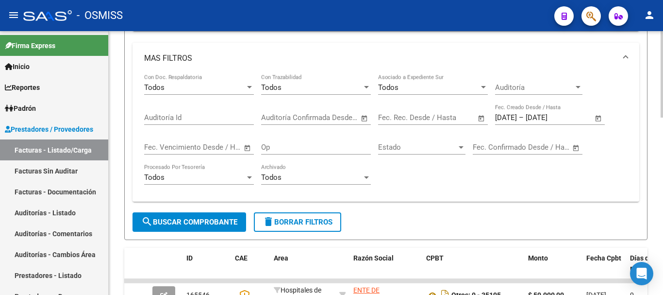
click at [349, 115] on span "Open calendar" at bounding box center [598, 117] width 23 height 23
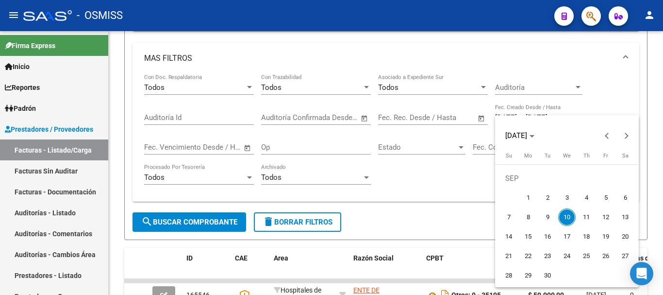
click at [349, 214] on span "10" at bounding box center [566, 216] width 17 height 17
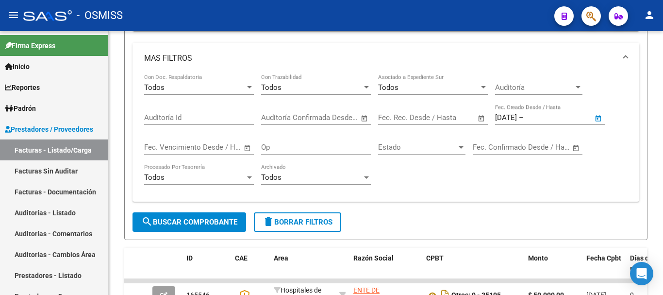
type input "[DATE]"
click at [197, 222] on span "search Buscar Comprobante" at bounding box center [189, 222] width 96 height 9
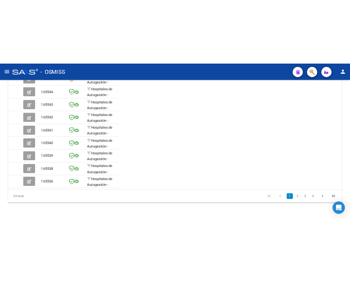
scroll to position [389, 0]
